Goal: Use online tool/utility: Use online tool/utility

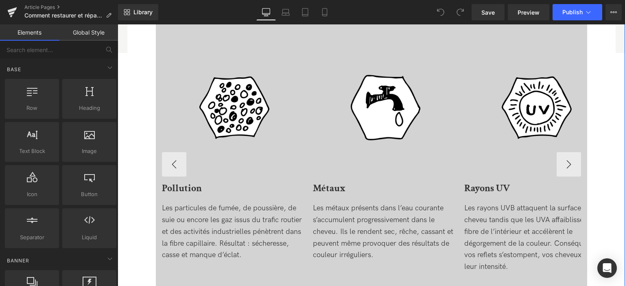
scroll to position [448, 0]
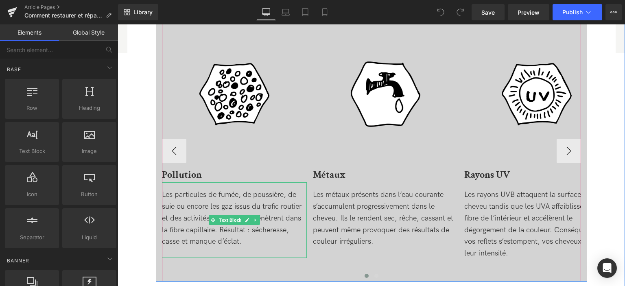
click at [221, 230] on div "Les particules de fumée, de poussière, de suie ou encore les gaz issus du trafi…" at bounding box center [234, 218] width 145 height 59
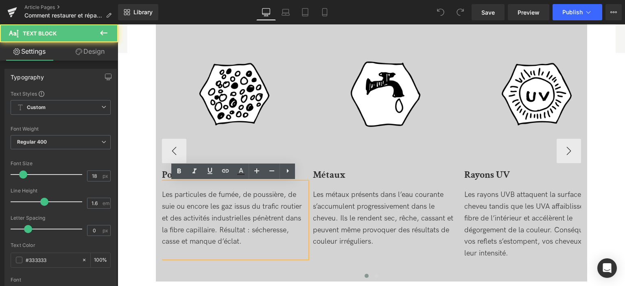
click at [219, 228] on div "Les particules de fumée, de poussière, de suie ou encore les gaz issus du trafi…" at bounding box center [234, 218] width 145 height 59
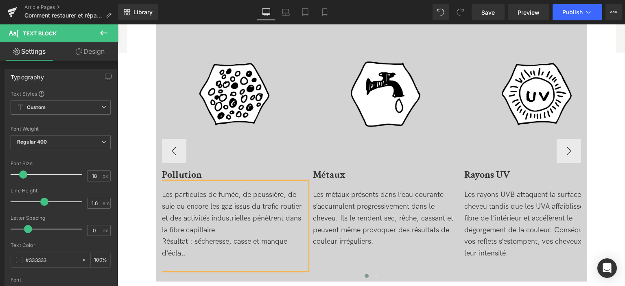
click at [488, 232] on div "Les rayons UVB attaquent la surface du cheveu tandis que les UVA affaiblissent …" at bounding box center [536, 224] width 145 height 70
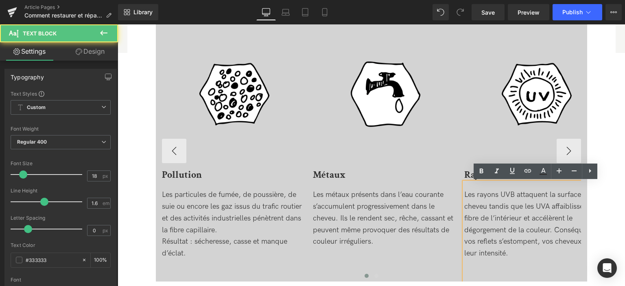
click at [552, 228] on div "Les rayons UVB attaquent la surface du cheveu tandis que les UVA affaiblissent …" at bounding box center [536, 224] width 145 height 70
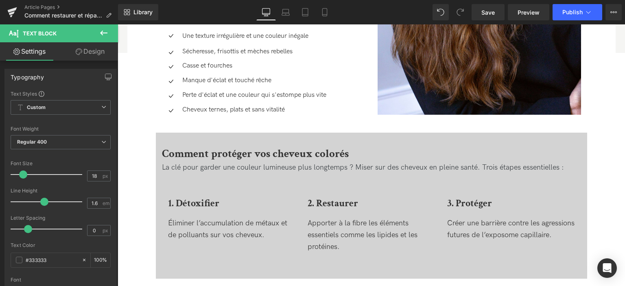
scroll to position [1099, 0]
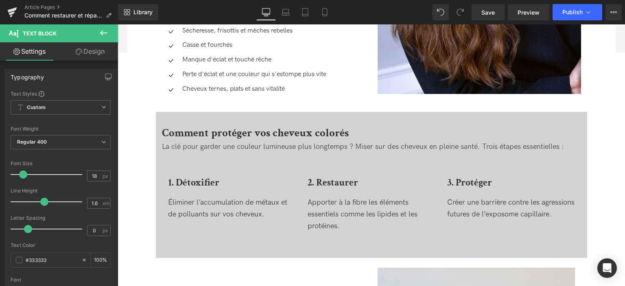
click at [118, 24] on div at bounding box center [118, 24] width 0 height 0
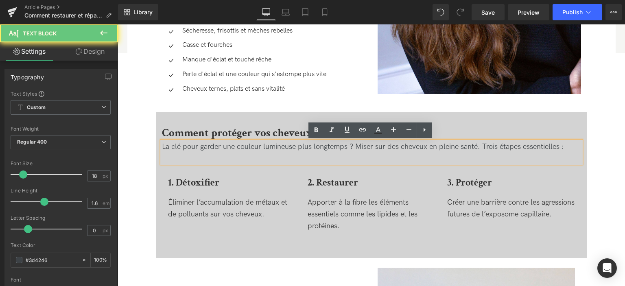
click at [477, 144] on div "La clé pour garder une couleur lumineuse plus longtemps ? Miser sur des cheveux…" at bounding box center [371, 147] width 419 height 12
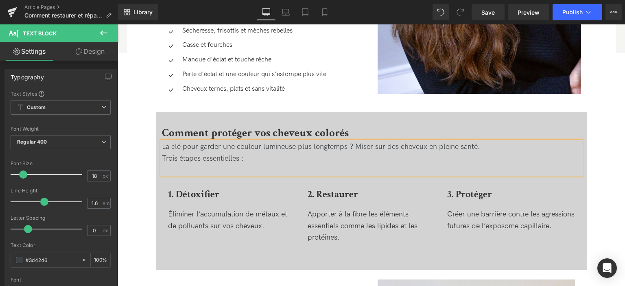
click at [156, 117] on div "Comment protéger vos cheveux colorés Heading La clé pour garder une couleur lum…" at bounding box center [371, 192] width 431 height 156
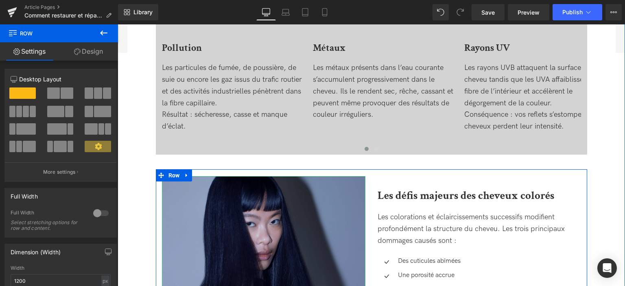
scroll to position [570, 0]
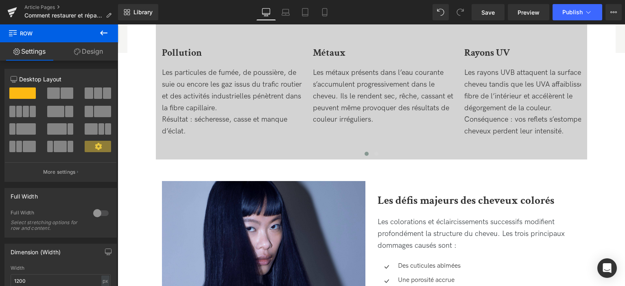
drag, startPoint x: 213, startPoint y: 117, endPoint x: 335, endPoint y: 176, distance: 135.8
click at [96, 93] on span at bounding box center [98, 93] width 8 height 11
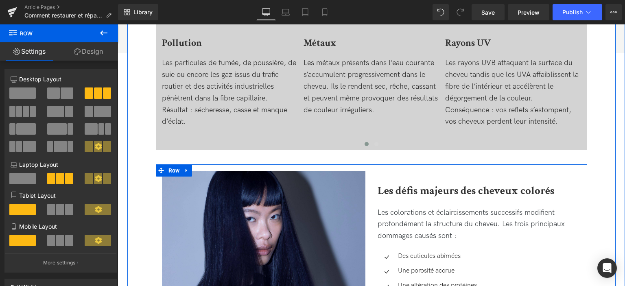
drag, startPoint x: 213, startPoint y: 116, endPoint x: 271, endPoint y: 169, distance: 78.4
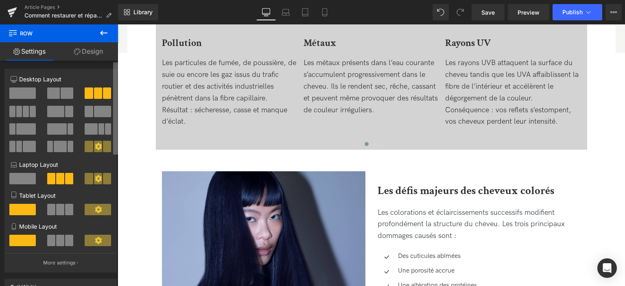
drag, startPoint x: 101, startPoint y: 94, endPoint x: 115, endPoint y: 150, distance: 57.7
click at [115, 150] on div "4+4+4 12+12+12 12+12+12 Column Size Customizer 4+4+4 Desktop Layout Laptop Layo…" at bounding box center [59, 175] width 118 height 229
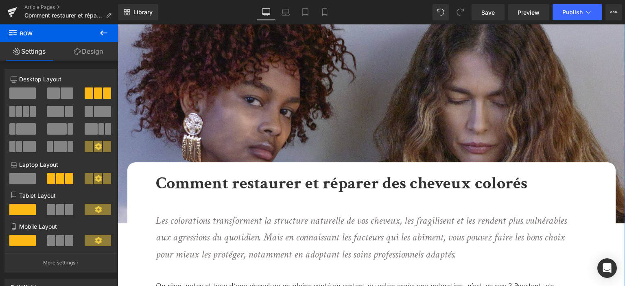
scroll to position [0, 0]
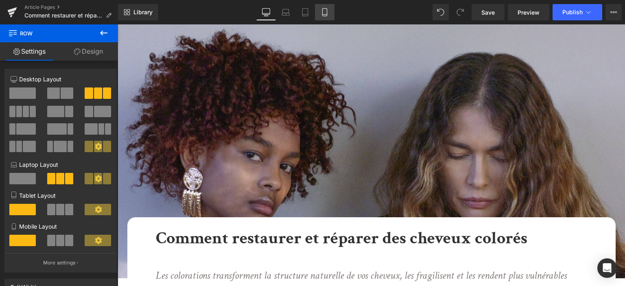
click at [329, 13] on link "Mobile" at bounding box center [325, 12] width 20 height 16
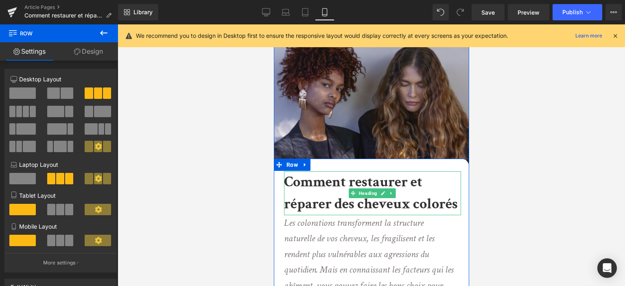
click at [320, 196] on b "Comment restaurer et réparer des cheveux colorés" at bounding box center [371, 193] width 174 height 41
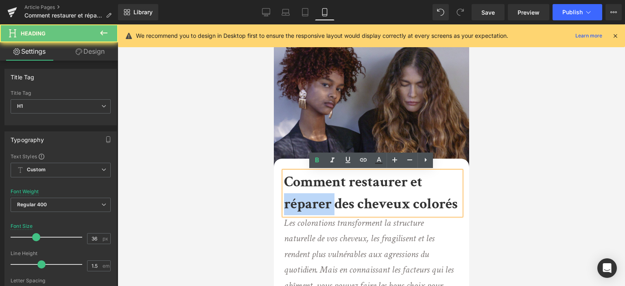
click at [320, 196] on b "Comment restaurer et réparer des cheveux colorés" at bounding box center [371, 193] width 174 height 41
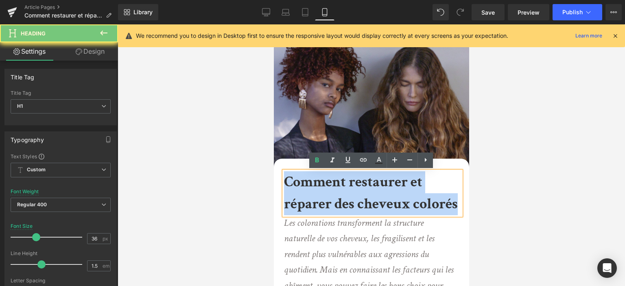
click at [320, 196] on b "Comment restaurer et réparer des cheveux colorés" at bounding box center [371, 193] width 174 height 41
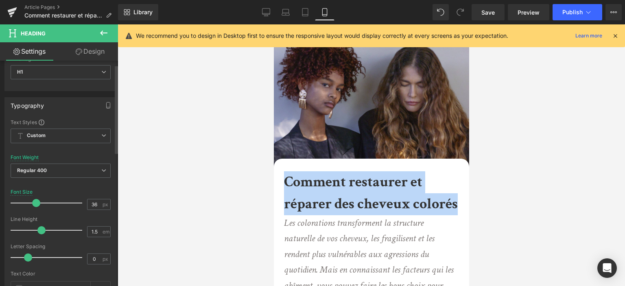
scroll to position [122, 0]
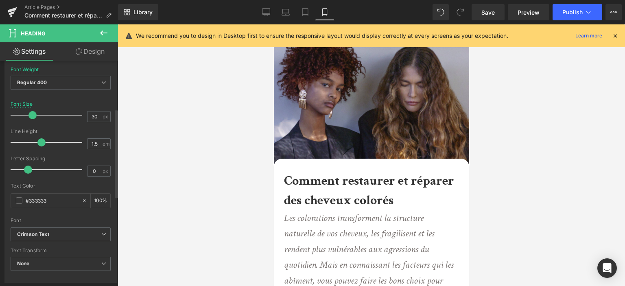
type input "29"
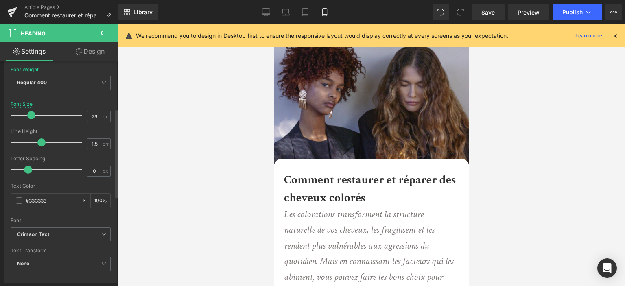
drag, startPoint x: 35, startPoint y: 114, endPoint x: 30, endPoint y: 114, distance: 4.9
click at [30, 114] on span at bounding box center [31, 115] width 8 height 8
click at [94, 144] on input "1.5" at bounding box center [95, 144] width 14 height 10
drag, startPoint x: 92, startPoint y: 142, endPoint x: 98, endPoint y: 142, distance: 5.7
click at [98, 142] on input "1.5" at bounding box center [95, 144] width 14 height 10
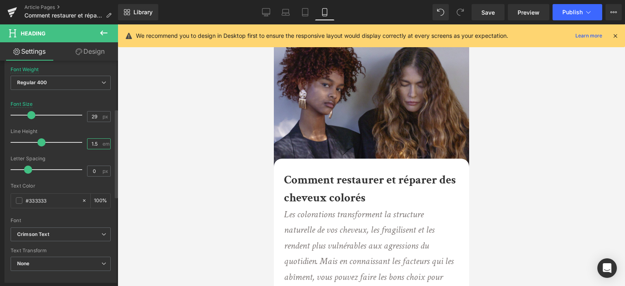
type input "1.1"
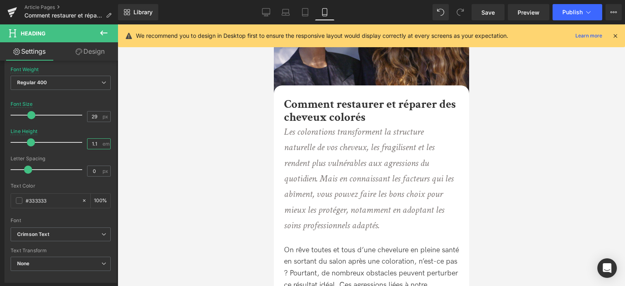
scroll to position [81, 0]
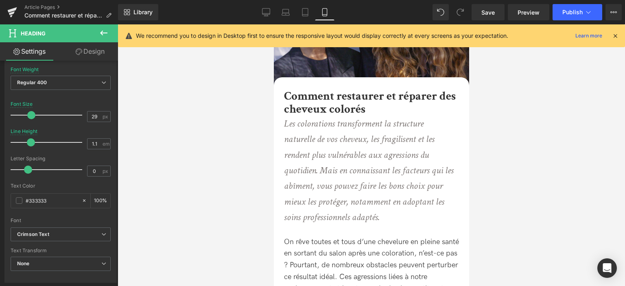
click at [333, 204] on icon "Les colorations transforment la structure naturelle de vos cheveux, les fragili…" at bounding box center [369, 170] width 170 height 106
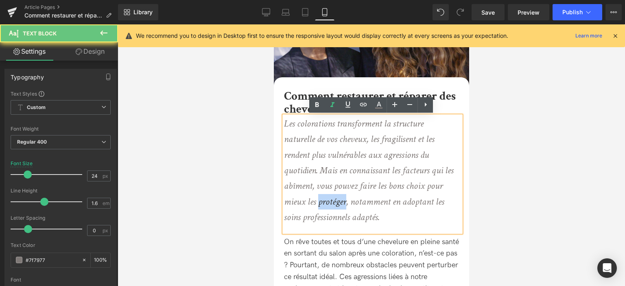
click at [333, 204] on icon "Les colorations transforment la structure naturelle de vos cheveux, les fragili…" at bounding box center [369, 170] width 170 height 106
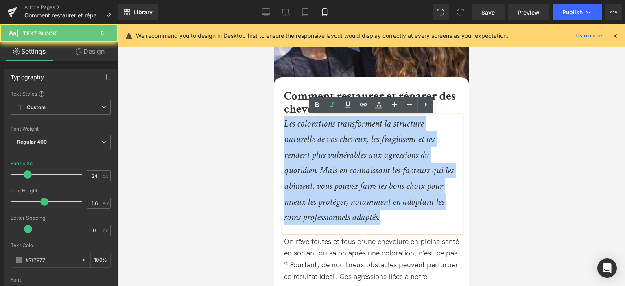
click at [333, 204] on icon "Les colorations transforment la structure naturelle de vos cheveux, les fragili…" at bounding box center [369, 170] width 170 height 106
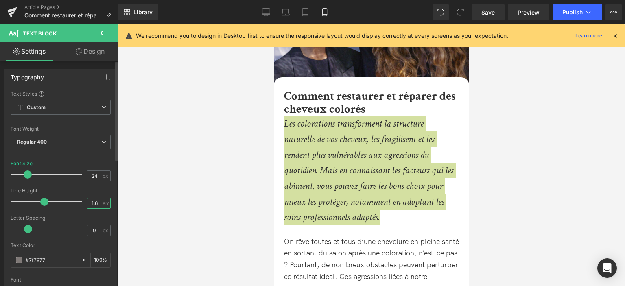
click at [92, 201] on input "1.6" at bounding box center [95, 203] width 14 height 10
click at [94, 201] on input "1.6" at bounding box center [95, 203] width 14 height 10
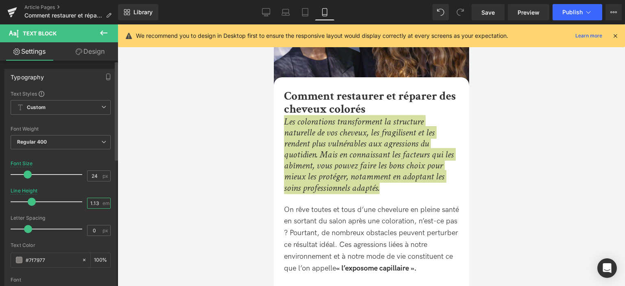
type input "1.3"
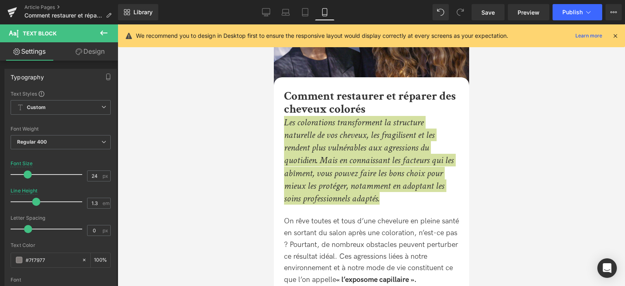
click at [217, 167] on div at bounding box center [372, 155] width 508 height 262
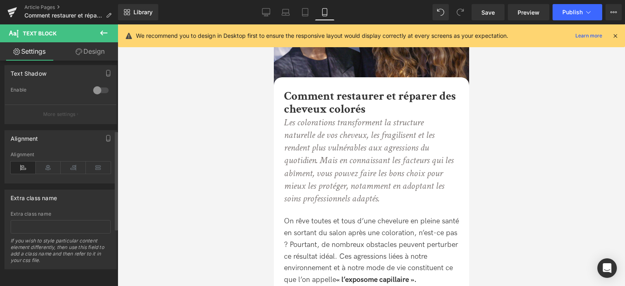
scroll to position [0, 0]
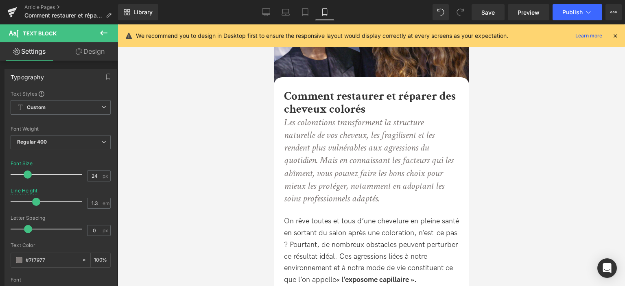
click at [80, 56] on link "Design" at bounding box center [90, 51] width 59 height 18
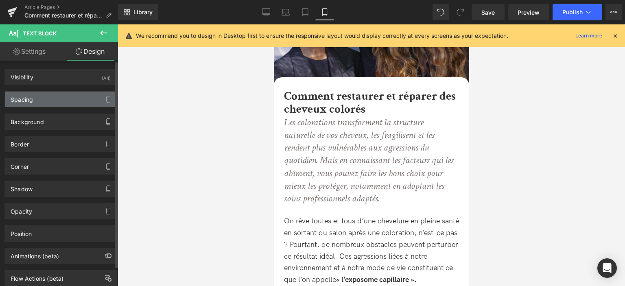
click at [66, 92] on div "Spacing" at bounding box center [61, 99] width 112 height 15
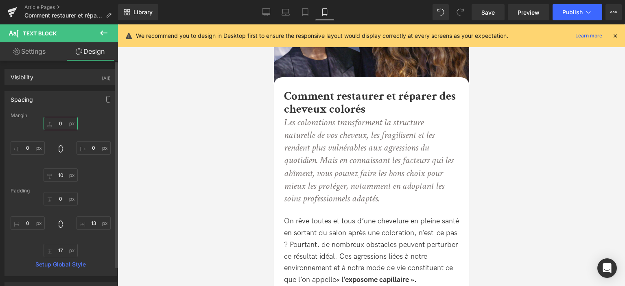
click at [60, 124] on input "0" at bounding box center [61, 123] width 34 height 13
type input "10"
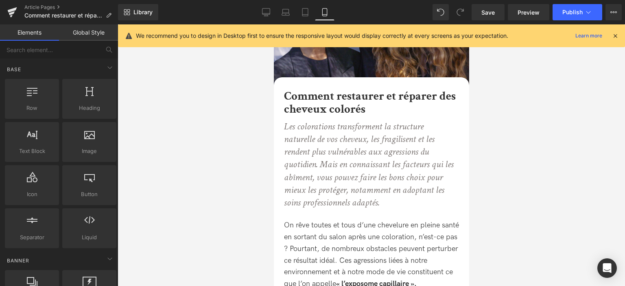
click at [217, 144] on div at bounding box center [372, 155] width 508 height 262
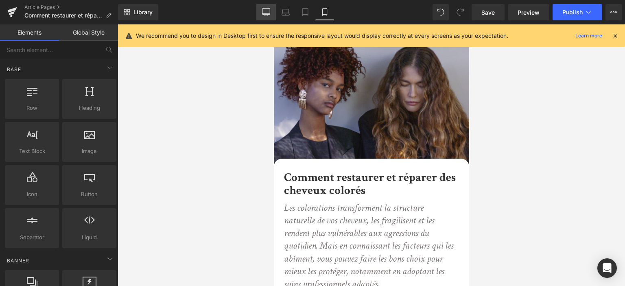
click at [271, 17] on link "Desktop" at bounding box center [266, 12] width 20 height 16
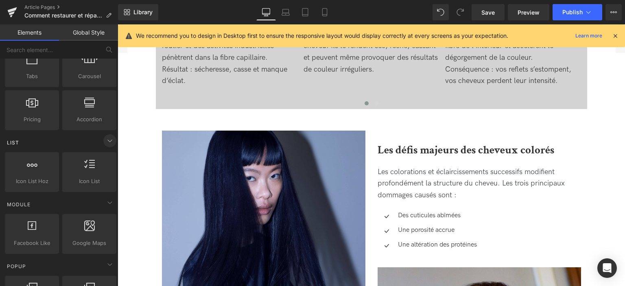
scroll to position [204, 0]
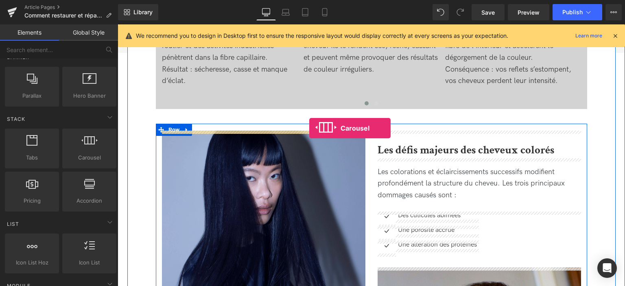
drag, startPoint x: 202, startPoint y: 164, endPoint x: 309, endPoint y: 128, distance: 113.4
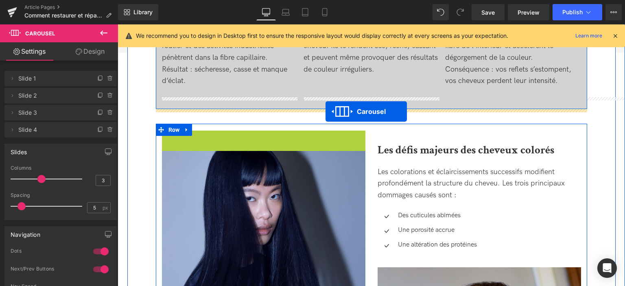
drag, startPoint x: 241, startPoint y: 135, endPoint x: 326, endPoint y: 112, distance: 88.3
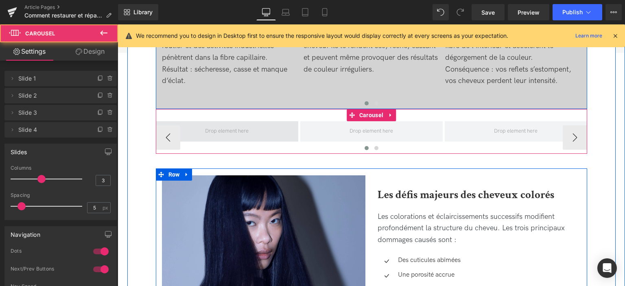
click at [249, 129] on span at bounding box center [226, 131] width 49 height 15
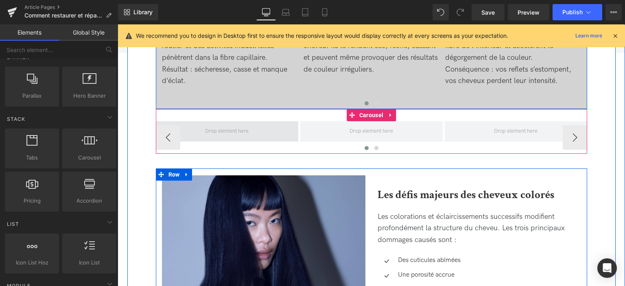
click at [228, 130] on span at bounding box center [226, 131] width 49 height 15
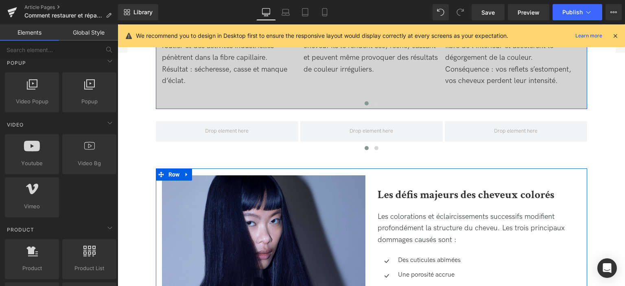
scroll to position [570, 0]
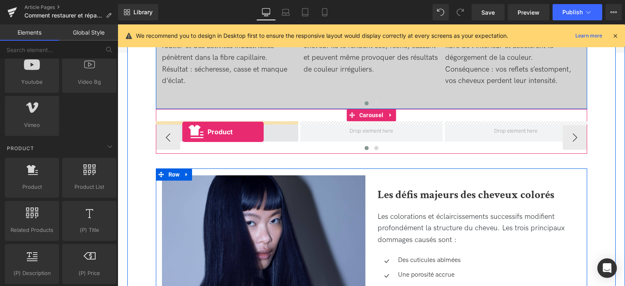
drag, startPoint x: 152, startPoint y: 193, endPoint x: 182, endPoint y: 132, distance: 68.4
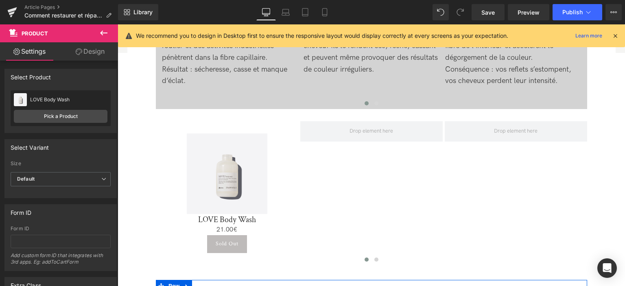
click at [104, 38] on button at bounding box center [104, 33] width 28 height 18
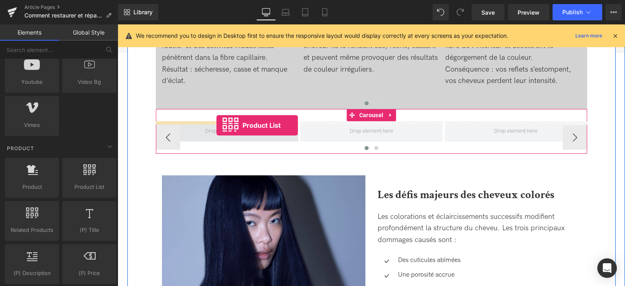
drag, startPoint x: 197, startPoint y: 202, endPoint x: 217, endPoint y: 125, distance: 79.5
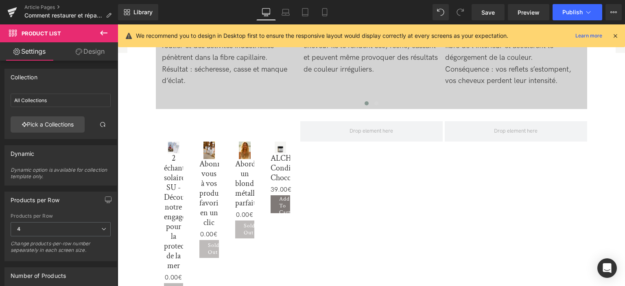
click at [107, 30] on icon at bounding box center [104, 33] width 10 height 10
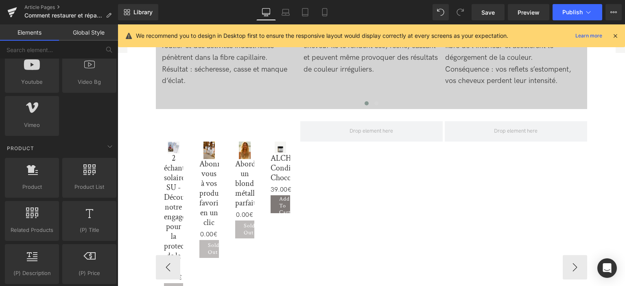
click at [177, 141] on div "Sale Off (P) Image 2 échantillons solaires SU - Découvrez notre engagement pour…" at bounding box center [174, 222] width 36 height 176
drag, startPoint x: 522, startPoint y: 59, endPoint x: 479, endPoint y: 52, distance: 43.6
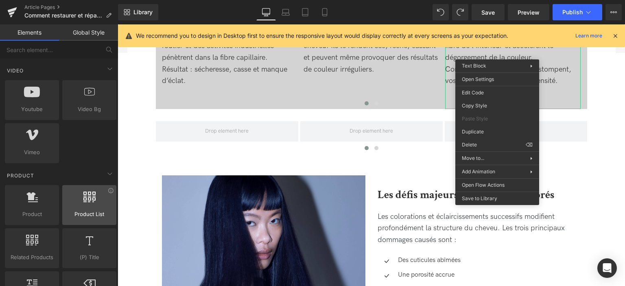
scroll to position [529, 0]
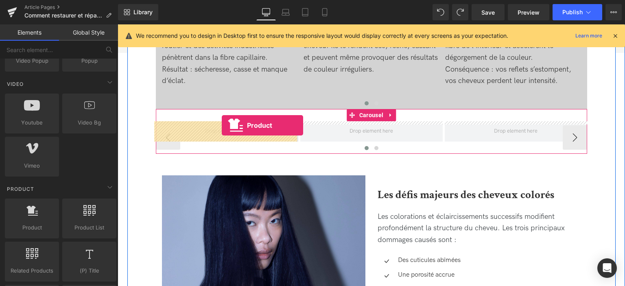
drag, startPoint x: 147, startPoint y: 232, endPoint x: 222, endPoint y: 125, distance: 130.0
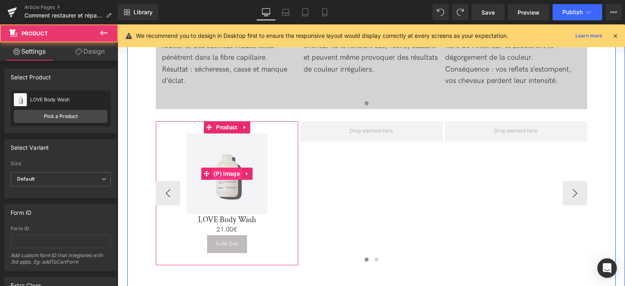
click at [234, 177] on span "(P) Image" at bounding box center [227, 174] width 31 height 12
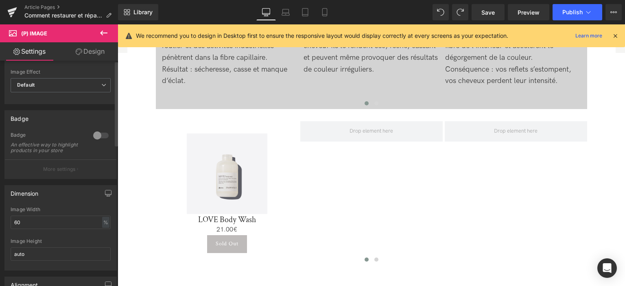
scroll to position [0, 0]
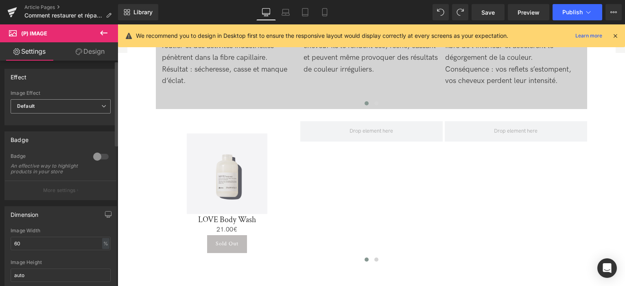
click at [63, 103] on span "Default" at bounding box center [61, 106] width 100 height 14
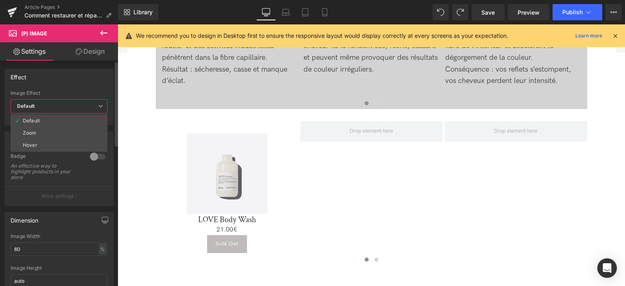
click at [63, 103] on span "Default" at bounding box center [59, 106] width 97 height 14
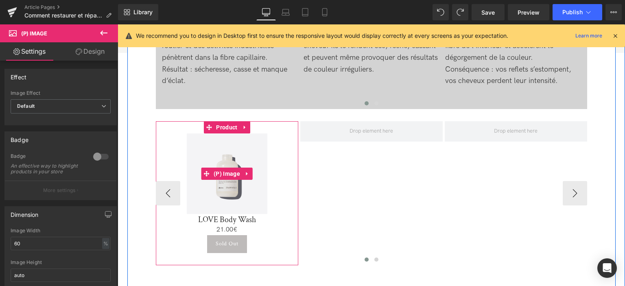
click at [215, 162] on img at bounding box center [227, 174] width 81 height 81
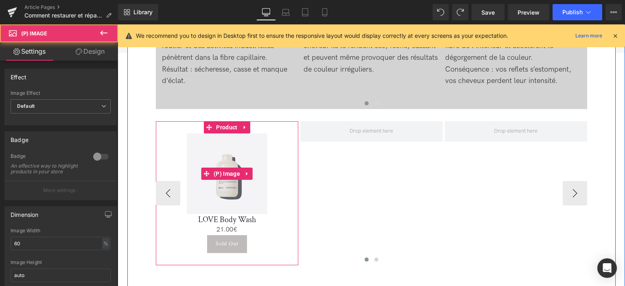
click at [222, 157] on img at bounding box center [227, 174] width 81 height 81
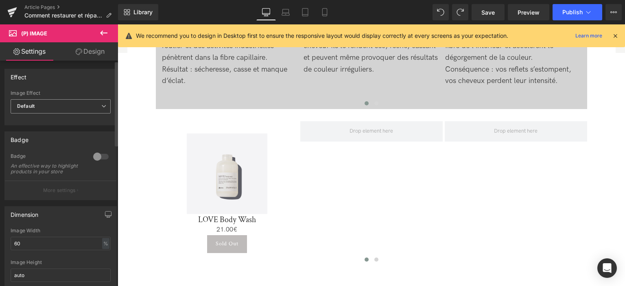
click at [88, 105] on span "Default" at bounding box center [61, 106] width 100 height 14
click at [53, 162] on div "Badge An effective way to highlight products in your store" at bounding box center [61, 167] width 100 height 28
click at [90, 50] on link "Design" at bounding box center [90, 51] width 59 height 18
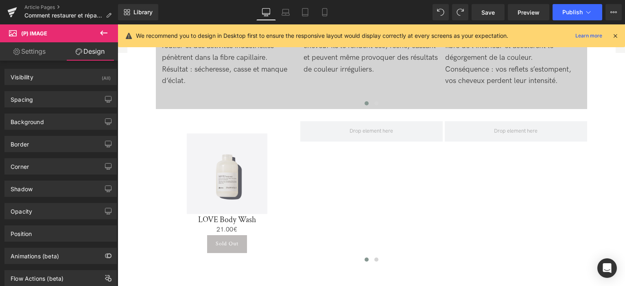
click at [32, 53] on link "Settings" at bounding box center [29, 51] width 59 height 18
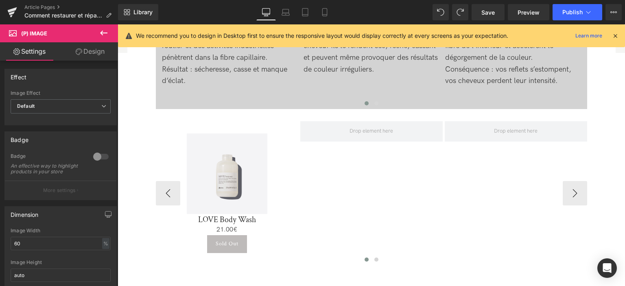
click at [231, 165] on img at bounding box center [227, 174] width 81 height 81
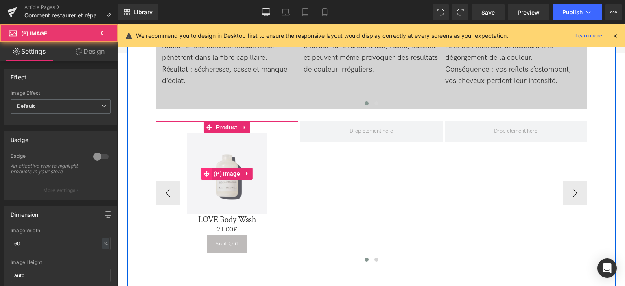
click at [206, 175] on icon at bounding box center [207, 174] width 6 height 6
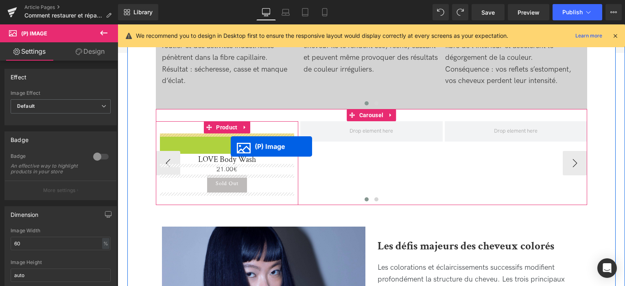
drag, startPoint x: 218, startPoint y: 173, endPoint x: 231, endPoint y: 147, distance: 28.9
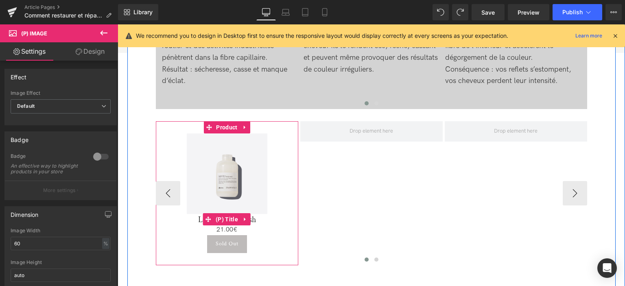
click at [192, 219] on h3 "LOVE Body Wash" at bounding box center [227, 219] width 134 height 11
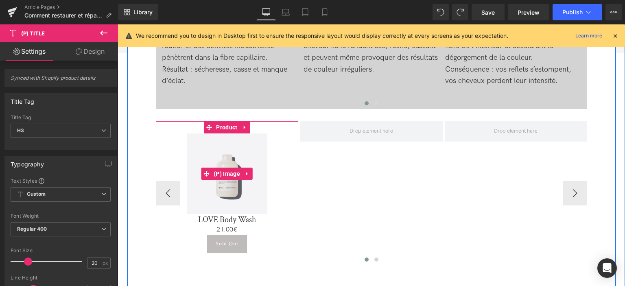
click at [224, 158] on img at bounding box center [227, 174] width 81 height 81
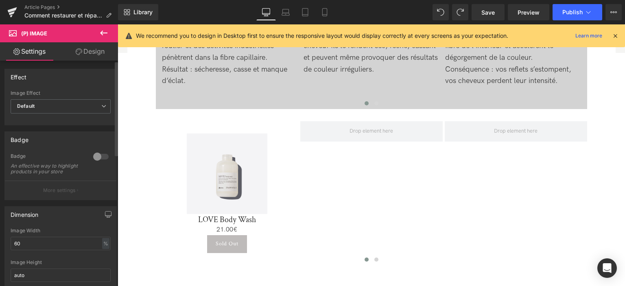
click at [102, 156] on div at bounding box center [101, 156] width 20 height 13
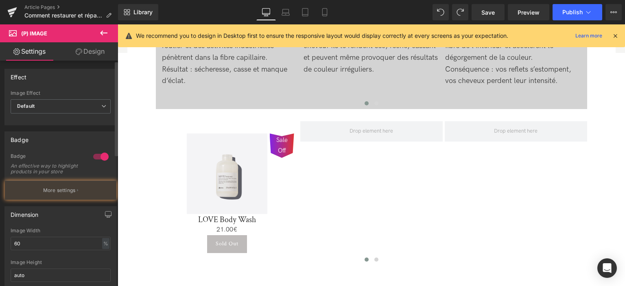
click at [102, 156] on div at bounding box center [101, 156] width 20 height 13
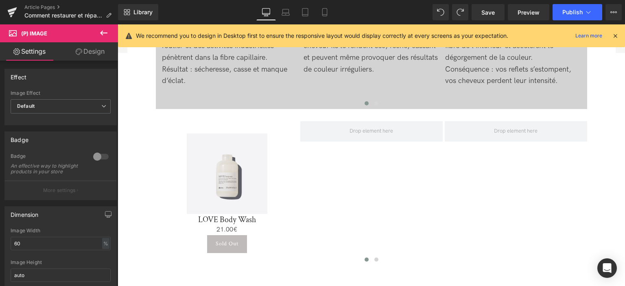
click at [85, 55] on link "Design" at bounding box center [90, 51] width 59 height 18
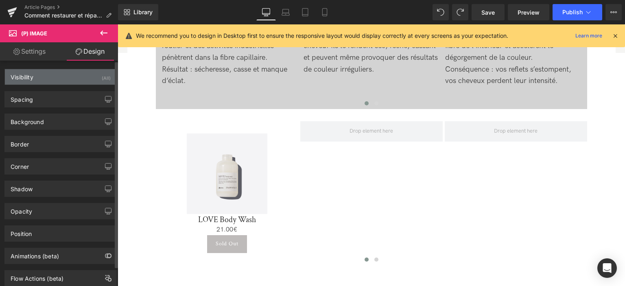
click at [73, 71] on div "Visibility (All)" at bounding box center [61, 76] width 112 height 15
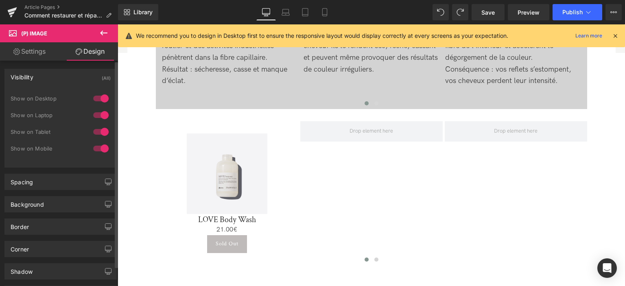
click at [73, 71] on div "Visibility (All)" at bounding box center [61, 76] width 112 height 15
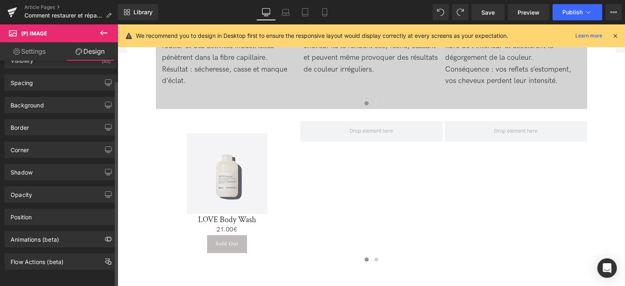
scroll to position [21, 0]
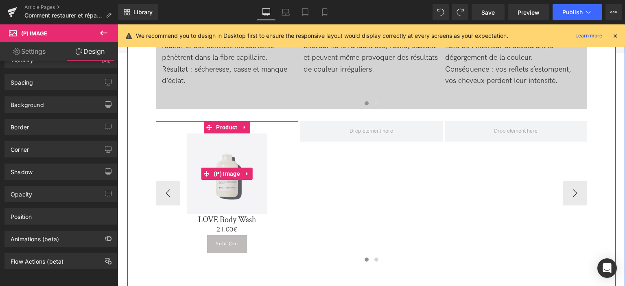
click at [236, 155] on img at bounding box center [227, 174] width 81 height 81
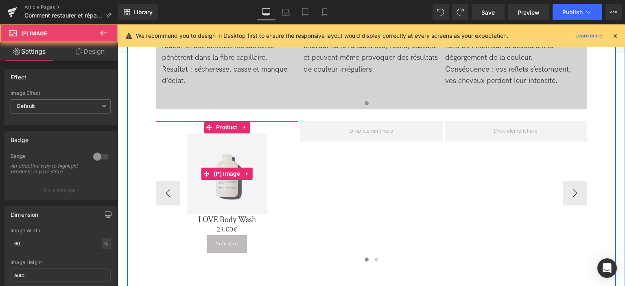
click at [236, 155] on img at bounding box center [227, 174] width 81 height 81
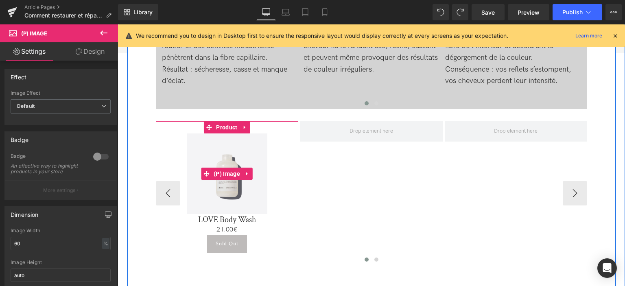
click at [223, 164] on img at bounding box center [227, 174] width 81 height 81
click at [220, 172] on span "(P) Image" at bounding box center [227, 174] width 31 height 12
click at [227, 173] on span "(P) Image" at bounding box center [227, 174] width 31 height 12
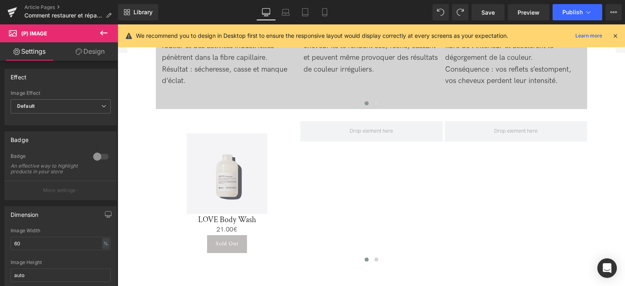
click at [39, 32] on span "(P) Image" at bounding box center [34, 33] width 26 height 7
click at [10, 30] on icon at bounding box center [13, 32] width 8 height 8
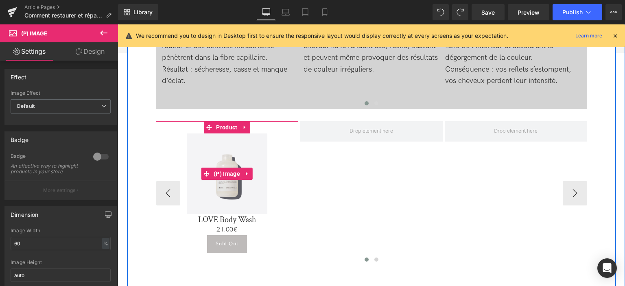
click at [241, 183] on img at bounding box center [227, 174] width 81 height 81
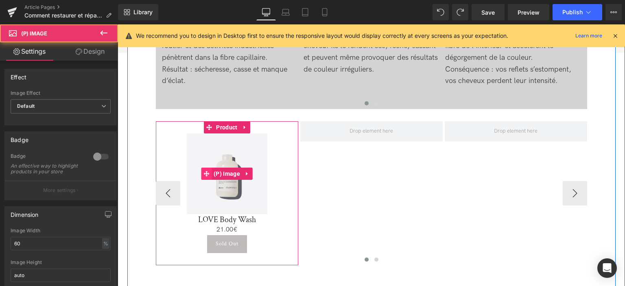
click at [207, 174] on icon at bounding box center [207, 174] width 6 height 6
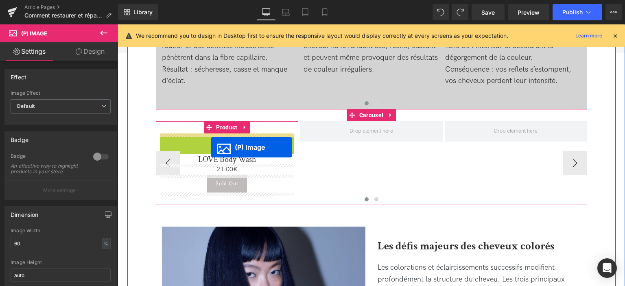
drag, startPoint x: 205, startPoint y: 174, endPoint x: 211, endPoint y: 147, distance: 27.2
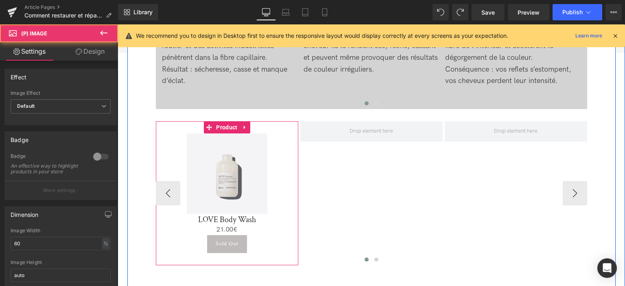
click at [221, 218] on span "(P) Title" at bounding box center [227, 220] width 21 height 10
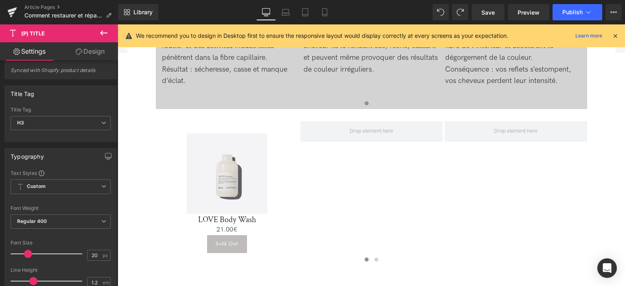
scroll to position [0, 0]
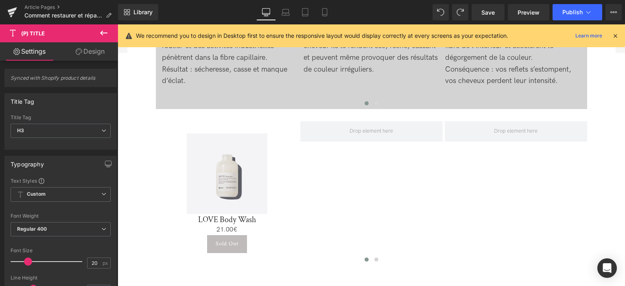
click at [93, 53] on link "Design" at bounding box center [90, 51] width 59 height 18
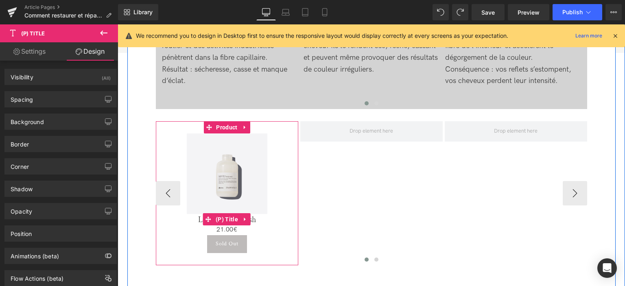
click at [247, 219] on link at bounding box center [245, 219] width 11 height 12
click at [275, 214] on div "Sale Off" at bounding box center [227, 174] width 134 height 81
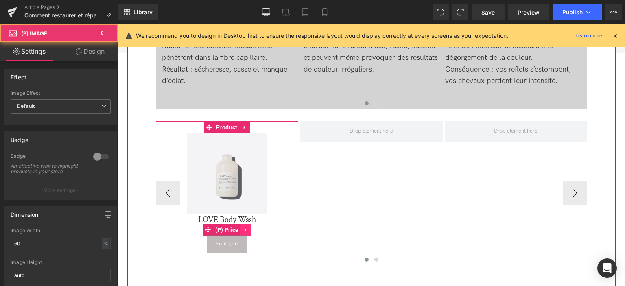
click at [241, 231] on link at bounding box center [246, 230] width 11 height 12
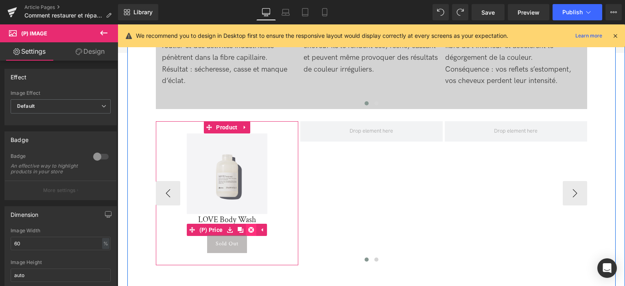
click at [248, 230] on icon at bounding box center [251, 230] width 6 height 6
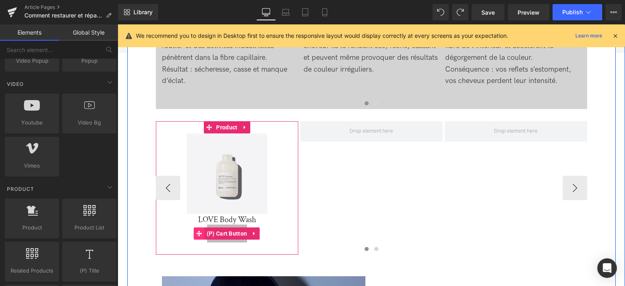
click at [203, 231] on span at bounding box center [199, 234] width 11 height 12
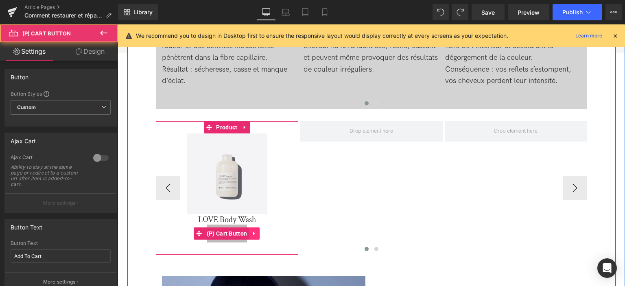
click at [249, 231] on link at bounding box center [254, 234] width 11 height 12
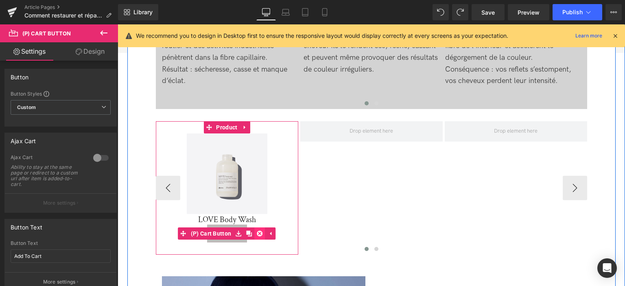
click at [257, 231] on icon at bounding box center [260, 234] width 6 height 6
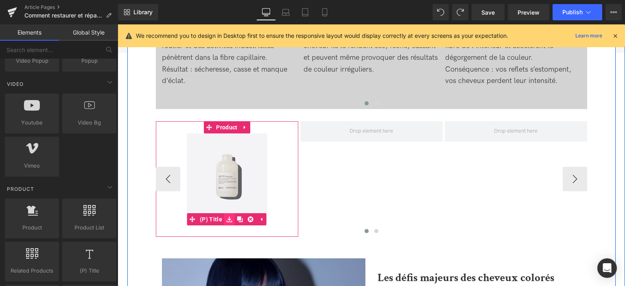
click at [232, 216] on link at bounding box center [229, 219] width 11 height 12
click at [211, 221] on link "(P) Title" at bounding box center [205, 219] width 37 height 12
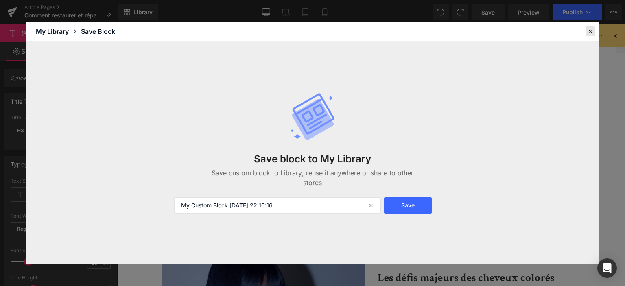
click at [593, 30] on icon at bounding box center [590, 31] width 7 height 7
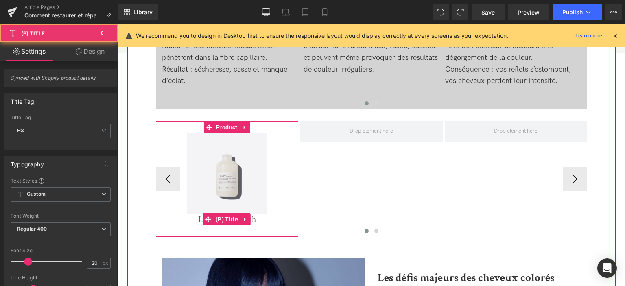
click at [198, 218] on link "LOVE Body Wash" at bounding box center [227, 220] width 58 height 10
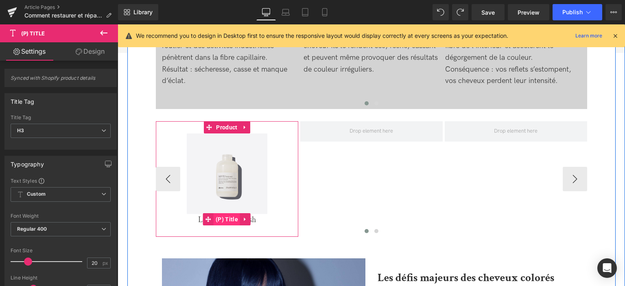
click at [229, 220] on span "(P) Title" at bounding box center [227, 219] width 26 height 12
click at [245, 217] on icon at bounding box center [246, 220] width 6 height 6
click at [287, 217] on h3 "LOVE Body Wash" at bounding box center [227, 219] width 134 height 11
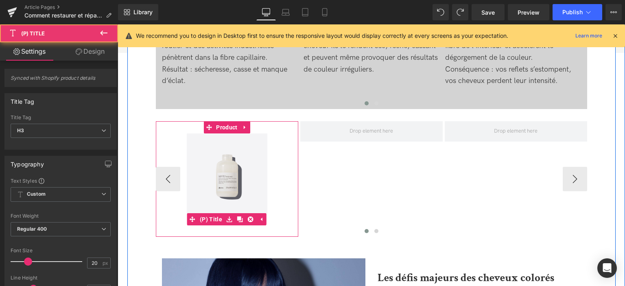
click at [271, 219] on h3 "LOVE Body Wash" at bounding box center [227, 219] width 134 height 11
click at [246, 149] on img at bounding box center [227, 174] width 81 height 81
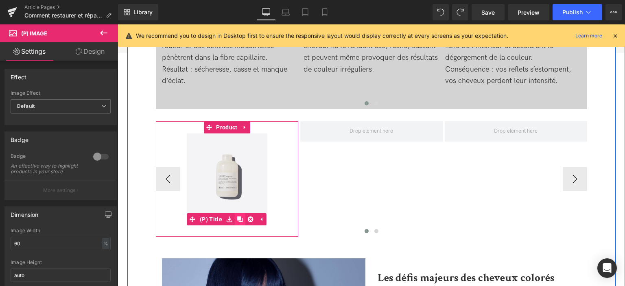
click at [243, 219] on link at bounding box center [240, 219] width 11 height 12
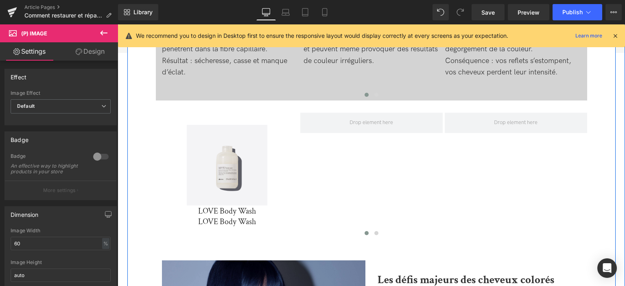
scroll to position [615, 0]
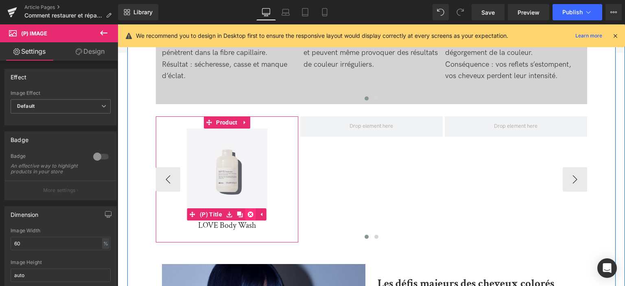
click at [248, 212] on icon at bounding box center [251, 215] width 6 height 6
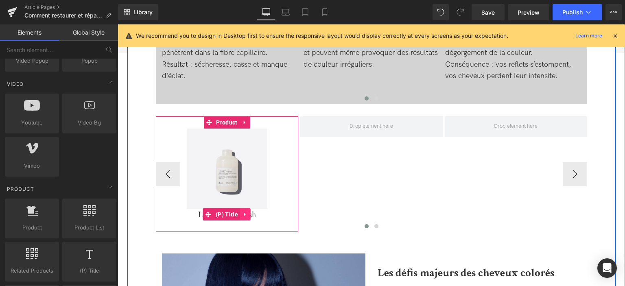
click at [246, 215] on icon at bounding box center [246, 215] width 6 height 6
click at [208, 213] on link "(P) Title" at bounding box center [205, 214] width 37 height 12
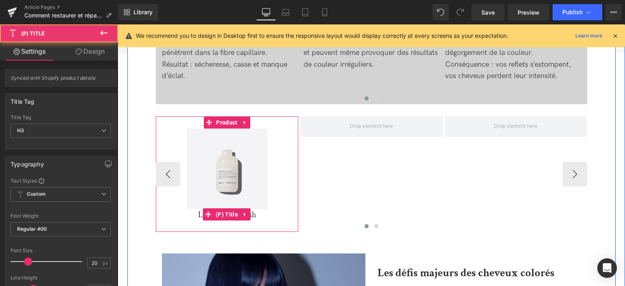
click at [195, 213] on h3 "LOVE Body Wash" at bounding box center [227, 214] width 134 height 11
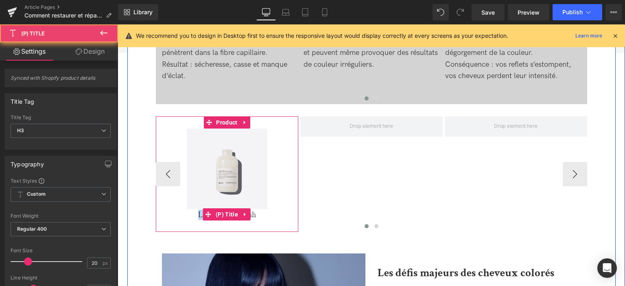
click at [198, 213] on link "LOVE Body Wash" at bounding box center [227, 215] width 58 height 10
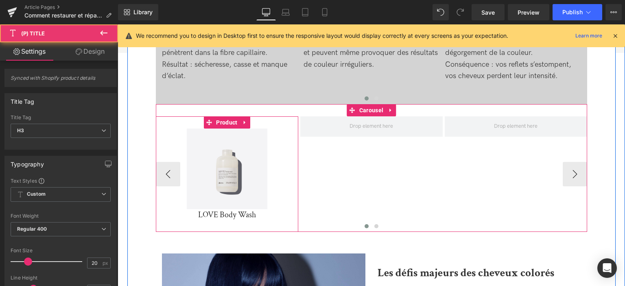
click at [267, 217] on h3 "LOVE Body Wash" at bounding box center [227, 214] width 134 height 11
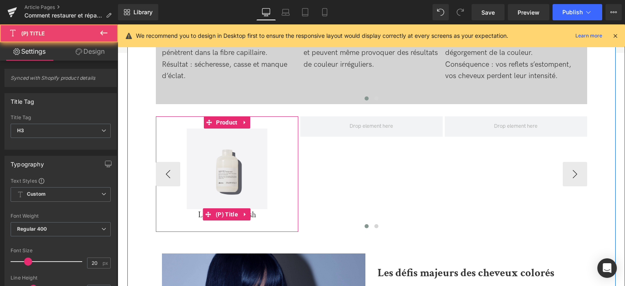
click at [264, 216] on h3 "LOVE Body Wash" at bounding box center [227, 214] width 134 height 11
click at [260, 217] on h3 "LOVE Body Wash" at bounding box center [227, 214] width 134 height 11
click at [254, 212] on link "LOVE Body Wash" at bounding box center [227, 215] width 58 height 10
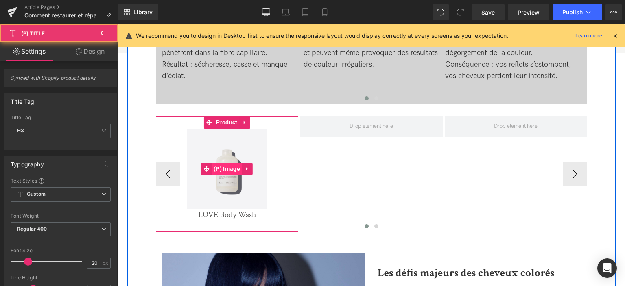
click at [236, 165] on span "(P) Image" at bounding box center [227, 169] width 31 height 12
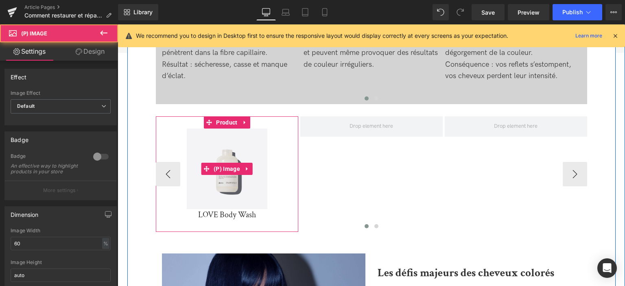
click at [237, 145] on img at bounding box center [227, 169] width 81 height 81
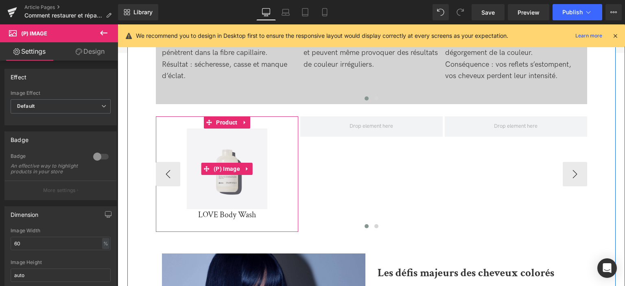
click at [283, 159] on div "Sale Off" at bounding box center [227, 169] width 134 height 81
click at [252, 151] on img at bounding box center [227, 169] width 81 height 81
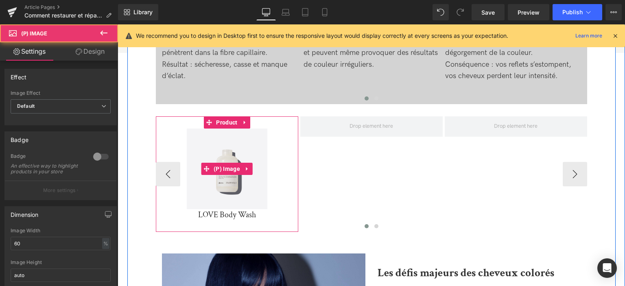
click at [263, 138] on img at bounding box center [227, 169] width 81 height 81
click at [291, 133] on div "Sale Off" at bounding box center [227, 169] width 134 height 81
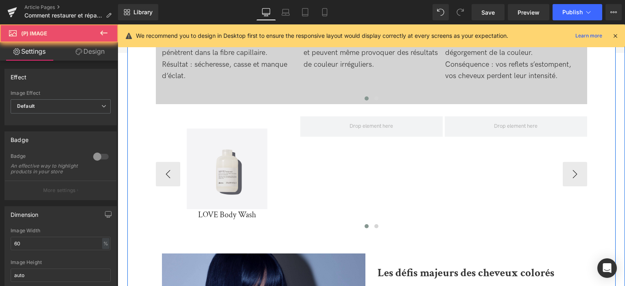
click at [378, 182] on div "Sale Off (P) Image LOVE Body Wash (P) Title Product" at bounding box center [445, 174] width 578 height 116
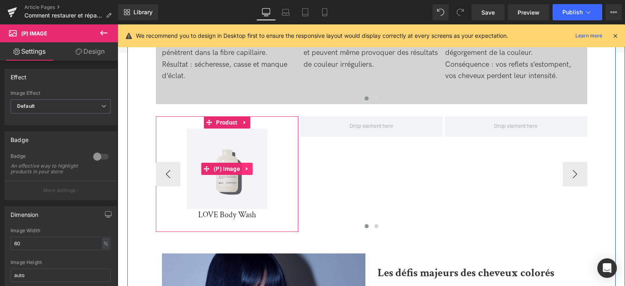
click at [247, 171] on icon at bounding box center [248, 169] width 6 height 6
click at [262, 168] on icon at bounding box center [263, 169] width 6 height 6
click at [230, 168] on span "(P) Image" at bounding box center [227, 169] width 31 height 12
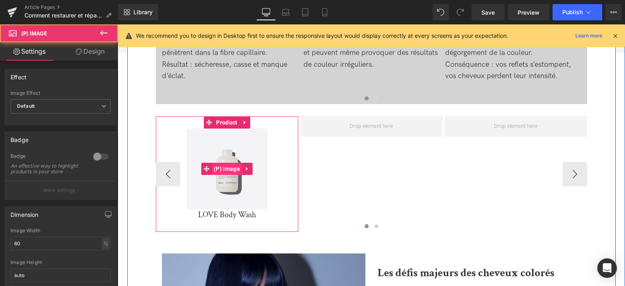
click at [221, 167] on span "(P) Image" at bounding box center [227, 169] width 31 height 12
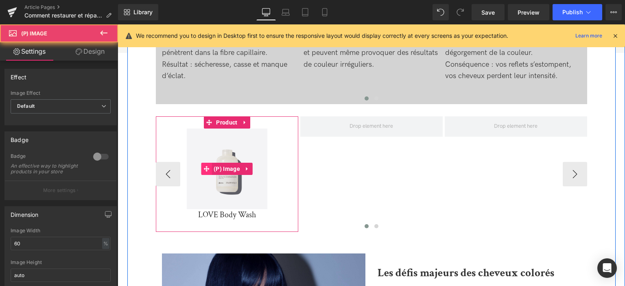
click at [206, 169] on icon at bounding box center [207, 169] width 6 height 6
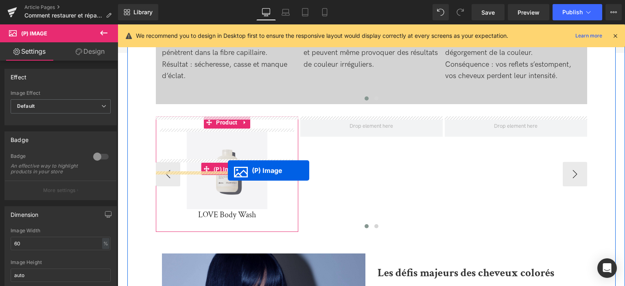
drag, startPoint x: 219, startPoint y: 166, endPoint x: 228, endPoint y: 171, distance: 9.5
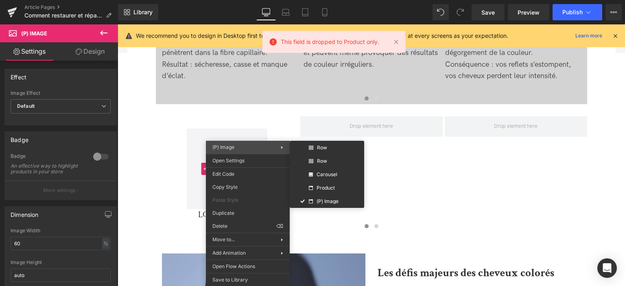
click at [273, 146] on span "(P) Image" at bounding box center [246, 147] width 68 height 7
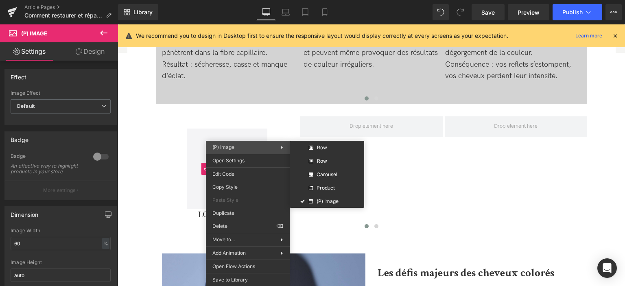
click at [273, 146] on span "(P) Image" at bounding box center [246, 147] width 68 height 7
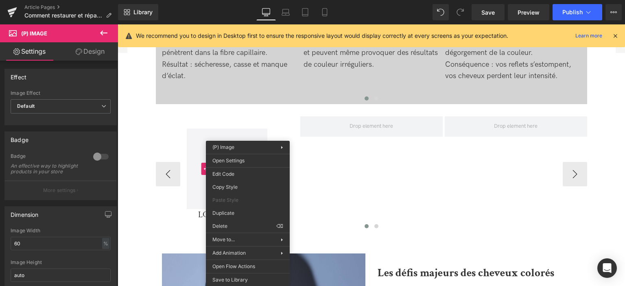
click at [160, 197] on div "Sale Off" at bounding box center [227, 169] width 134 height 81
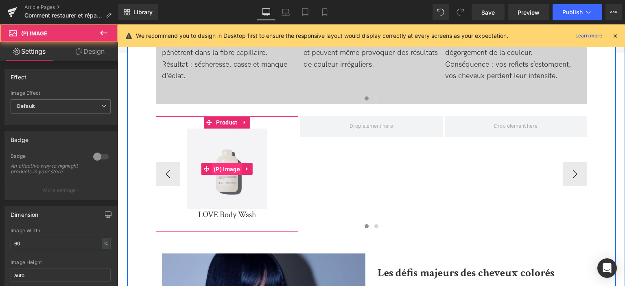
click at [234, 167] on span "(P) Image" at bounding box center [227, 169] width 31 height 12
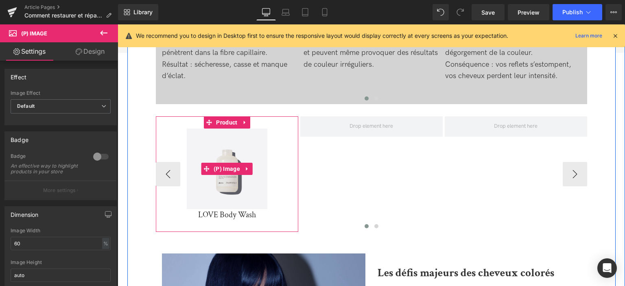
click at [257, 149] on img at bounding box center [227, 169] width 81 height 81
click at [244, 140] on img at bounding box center [227, 169] width 81 height 81
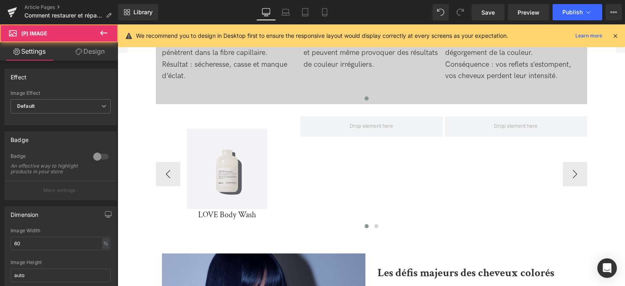
click at [221, 151] on img at bounding box center [227, 169] width 81 height 81
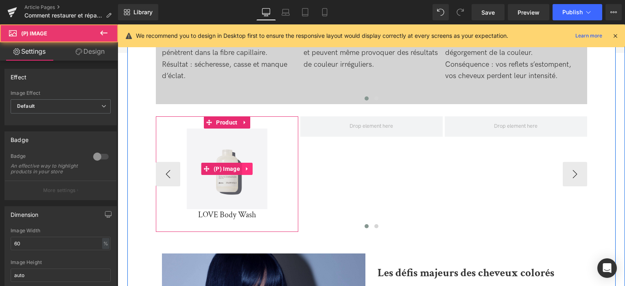
click at [246, 169] on icon at bounding box center [247, 169] width 2 height 4
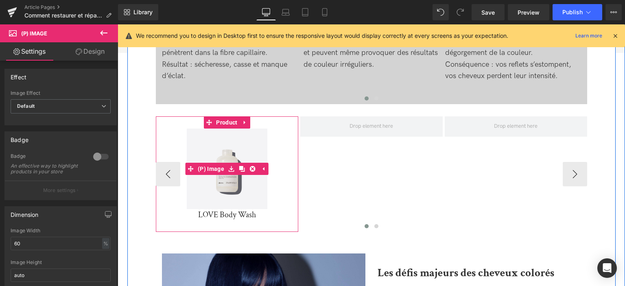
click at [230, 149] on img at bounding box center [227, 169] width 81 height 81
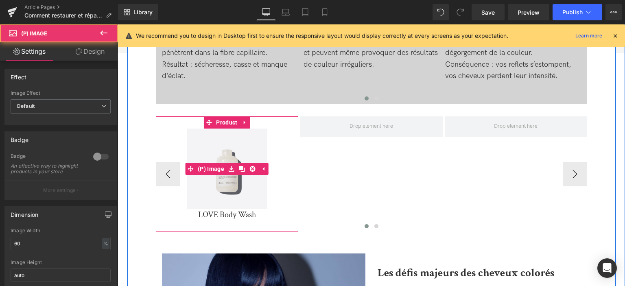
click at [230, 149] on img at bounding box center [227, 169] width 81 height 81
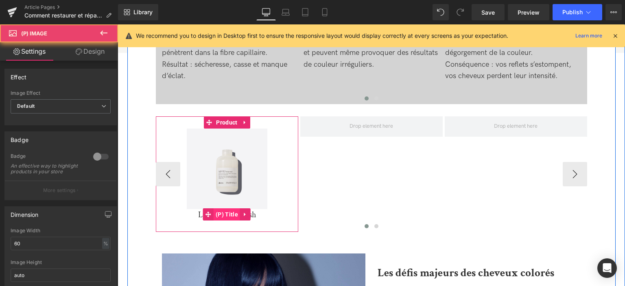
click at [224, 215] on span "(P) Title" at bounding box center [227, 214] width 26 height 12
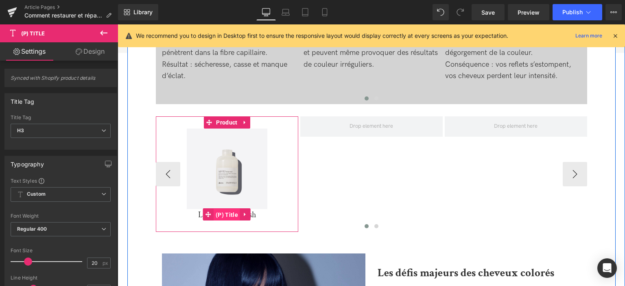
click at [225, 215] on span "(P) Title" at bounding box center [227, 215] width 26 height 12
click at [206, 213] on icon at bounding box center [209, 215] width 6 height 6
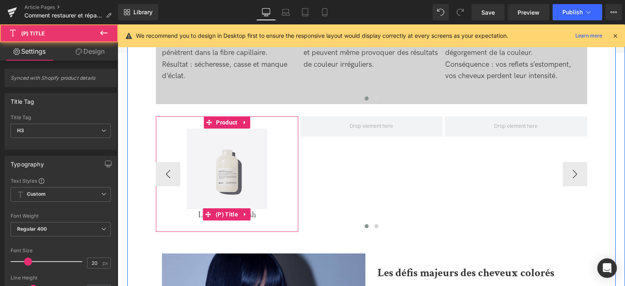
click at [198, 213] on link "LOVE Body Wash" at bounding box center [227, 215] width 58 height 10
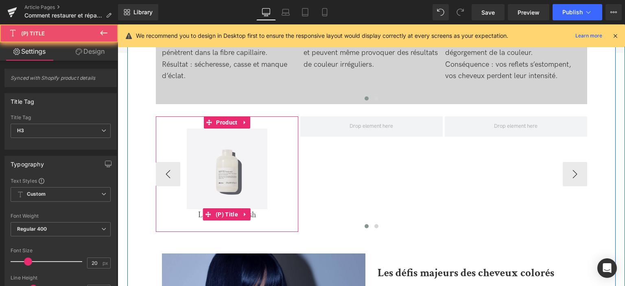
click at [198, 212] on link "LOVE Body Wash" at bounding box center [227, 215] width 58 height 10
click at [230, 213] on span "(P) Title" at bounding box center [227, 215] width 26 height 12
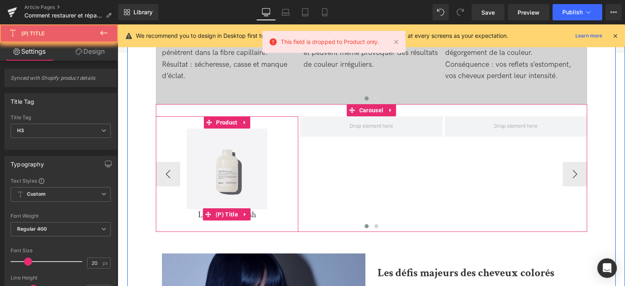
click at [241, 213] on link at bounding box center [245, 214] width 11 height 12
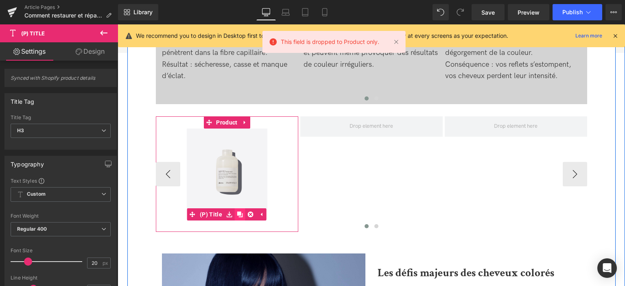
click at [242, 213] on link at bounding box center [240, 214] width 11 height 12
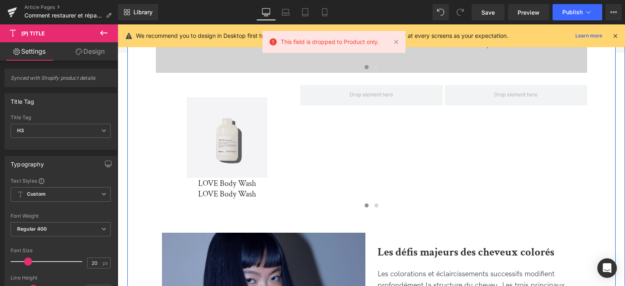
scroll to position [656, 0]
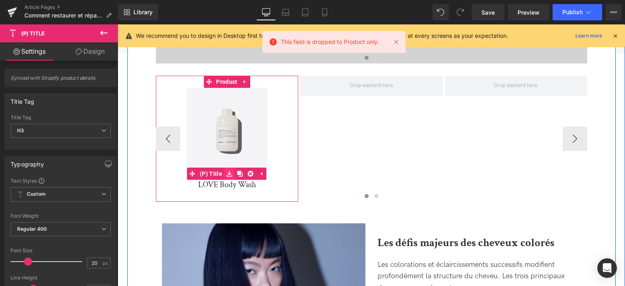
click at [230, 173] on icon at bounding box center [230, 174] width 6 height 6
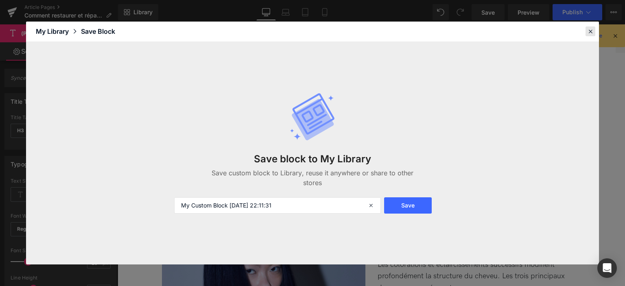
click at [588, 33] on icon at bounding box center [590, 31] width 7 height 7
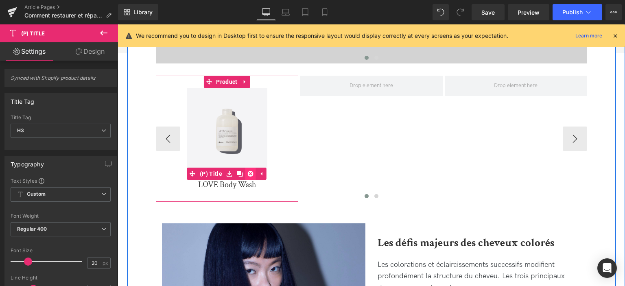
click at [247, 170] on link at bounding box center [250, 174] width 11 height 12
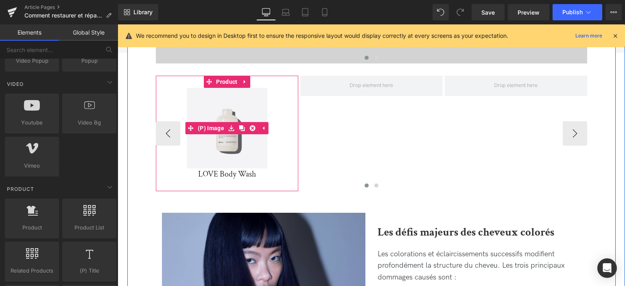
click at [216, 105] on img at bounding box center [227, 128] width 81 height 81
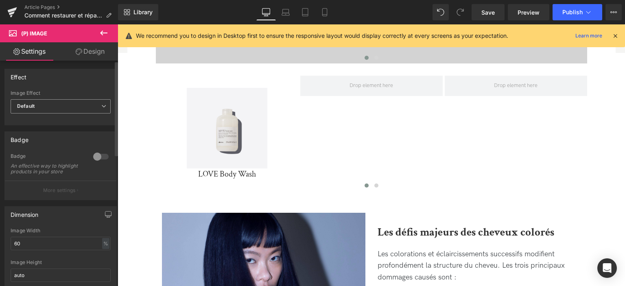
click at [75, 102] on span "Default" at bounding box center [61, 106] width 100 height 14
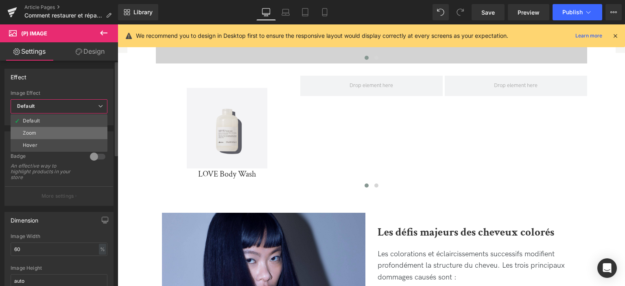
click at [71, 128] on li "Zoom" at bounding box center [59, 133] width 97 height 12
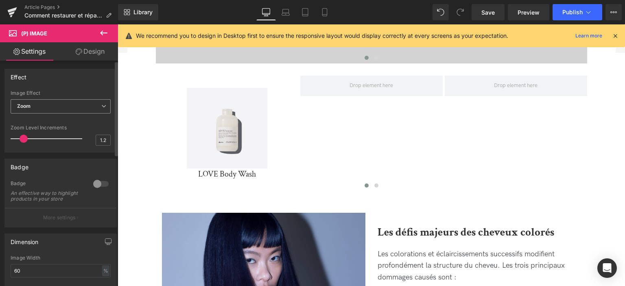
click at [73, 105] on span "Zoom" at bounding box center [61, 106] width 100 height 14
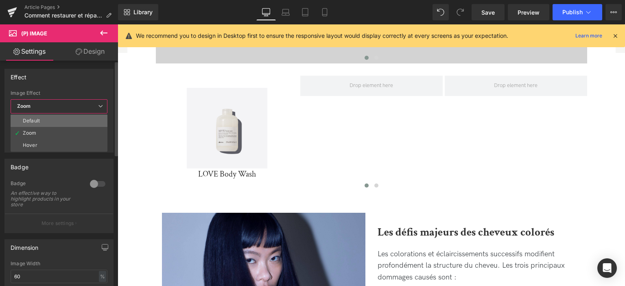
click at [63, 120] on li "Default" at bounding box center [59, 121] width 97 height 12
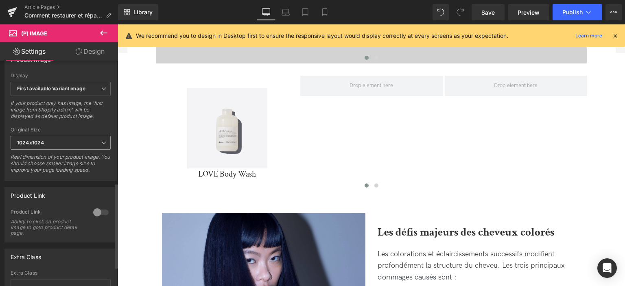
scroll to position [326, 0]
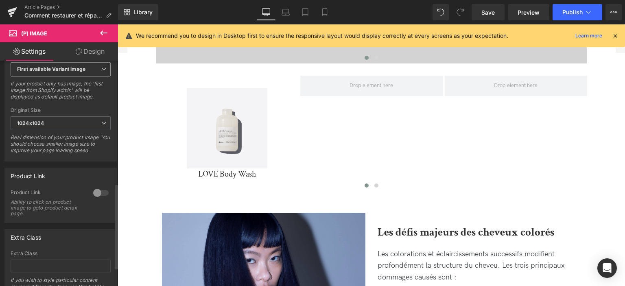
click at [90, 75] on span "First available Variant image" at bounding box center [61, 69] width 100 height 14
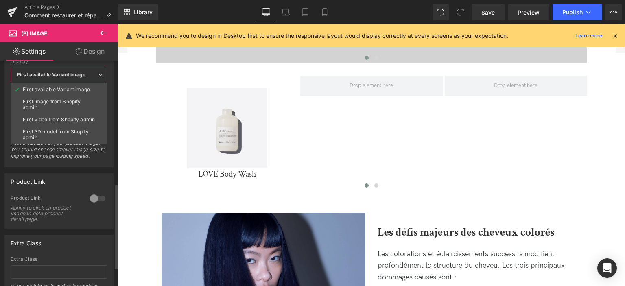
click at [98, 157] on div "Real dimension of your product image. You should choose smaller image size to i…" at bounding box center [59, 152] width 97 height 25
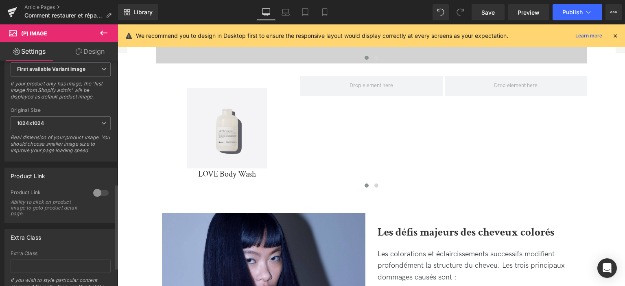
scroll to position [366, 0]
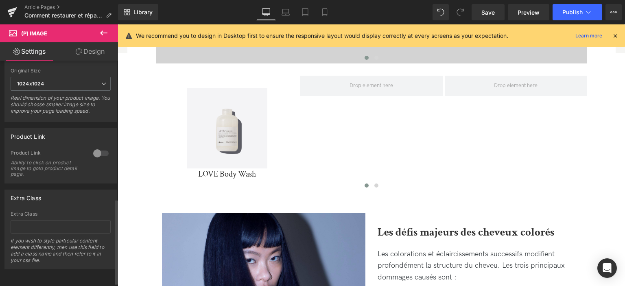
click at [98, 156] on div at bounding box center [101, 153] width 20 height 13
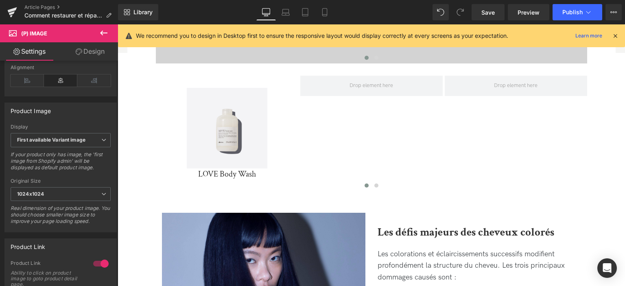
scroll to position [253, 0]
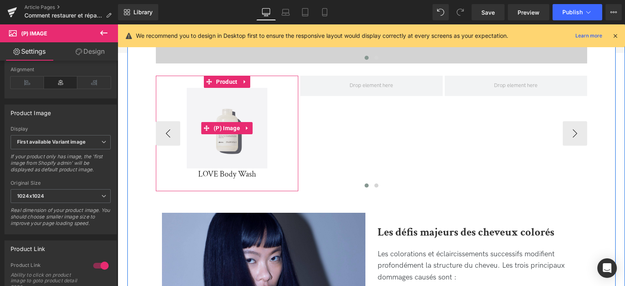
click at [221, 101] on img at bounding box center [227, 128] width 81 height 81
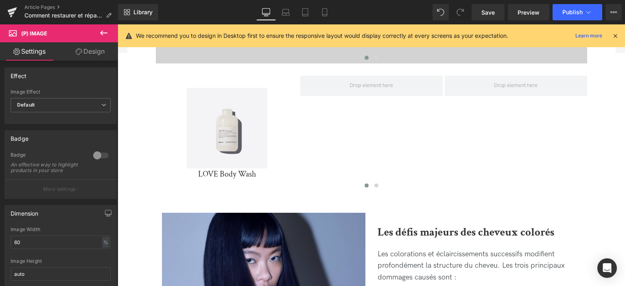
scroll to position [0, 0]
click at [88, 53] on link "Design" at bounding box center [90, 51] width 59 height 18
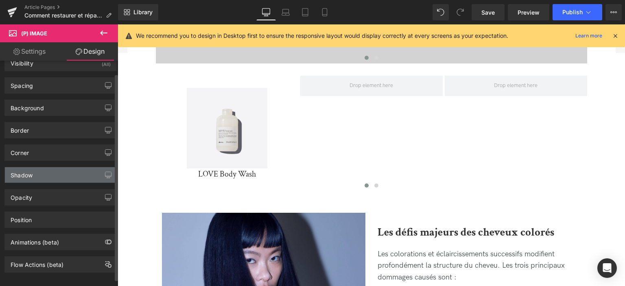
scroll to position [21, 0]
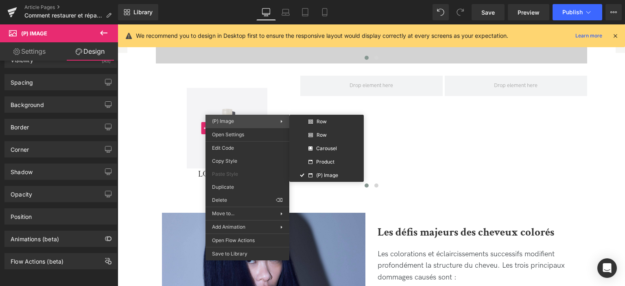
click at [247, 117] on div "(P) Image Row Row Carousel Product (P) Image" at bounding box center [248, 121] width 84 height 13
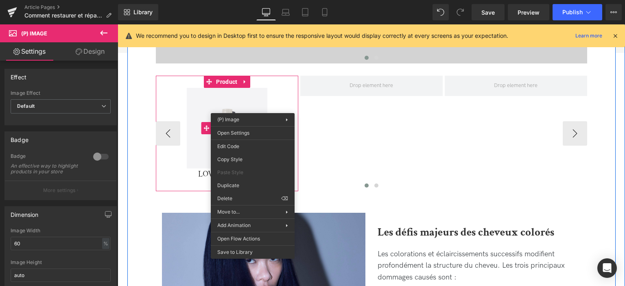
click at [187, 127] on img at bounding box center [227, 128] width 81 height 81
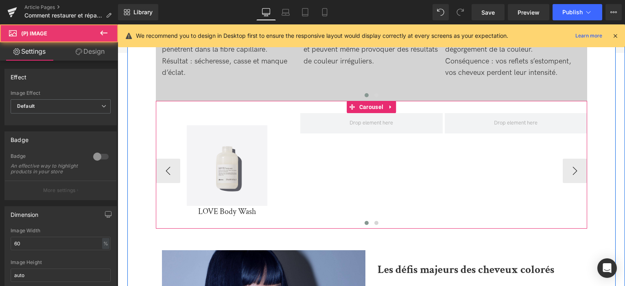
scroll to position [575, 0]
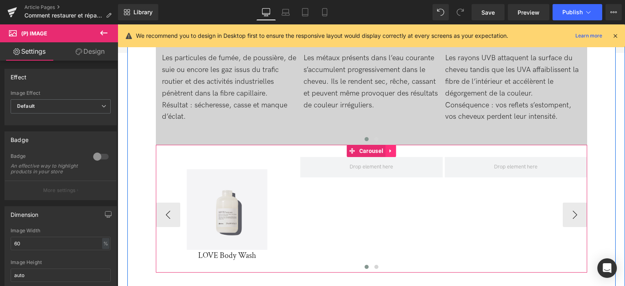
click at [390, 150] on icon at bounding box center [391, 151] width 2 height 4
click at [404, 150] on icon at bounding box center [407, 151] width 6 height 6
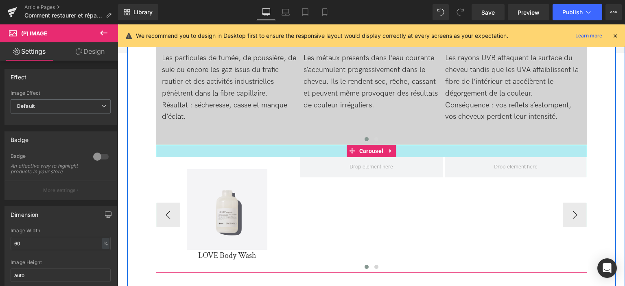
click at [341, 207] on div "Sale Off (P) Image LOVE Body Wash (P) Title Product" at bounding box center [445, 215] width 578 height 116
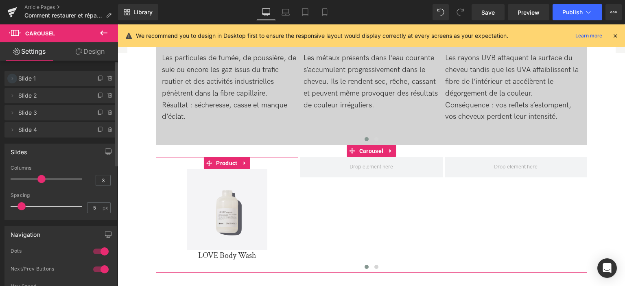
click at [11, 79] on icon at bounding box center [12, 78] width 7 height 7
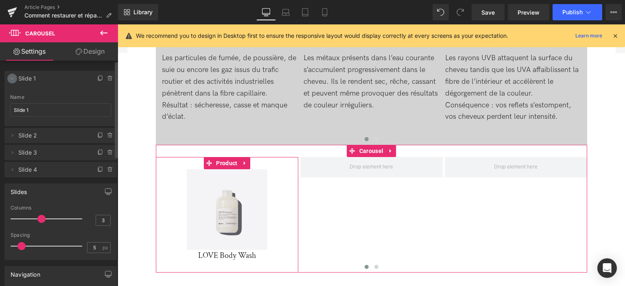
click at [11, 79] on icon at bounding box center [12, 78] width 7 height 7
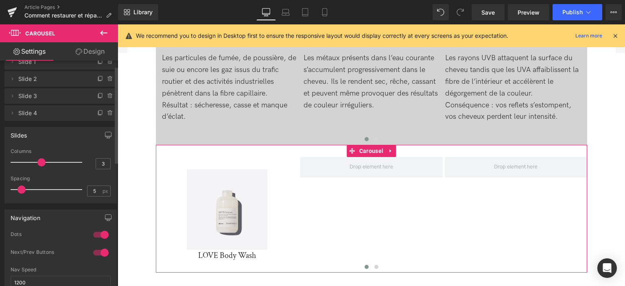
scroll to position [0, 0]
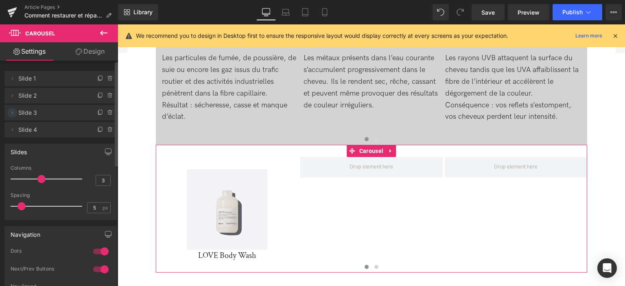
click at [15, 115] on icon at bounding box center [12, 112] width 7 height 7
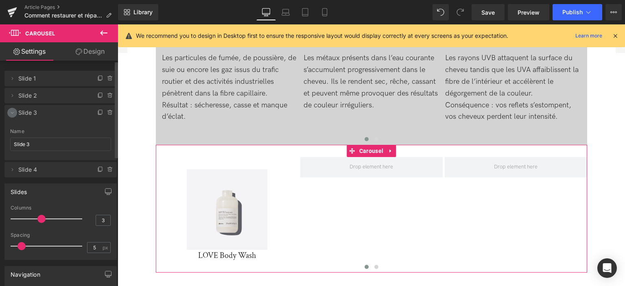
click at [15, 115] on icon at bounding box center [12, 112] width 7 height 7
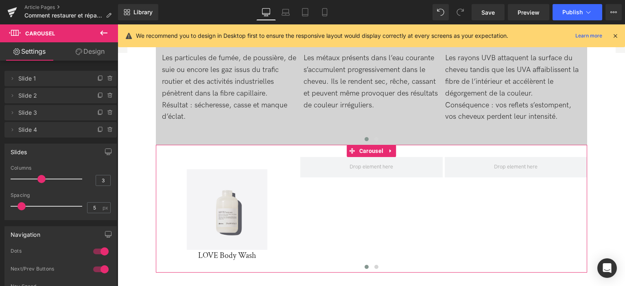
click at [89, 50] on link "Design" at bounding box center [90, 51] width 59 height 18
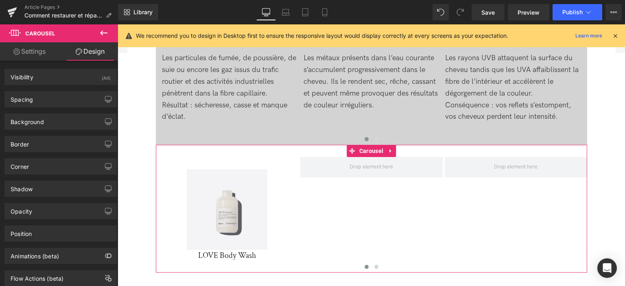
click at [42, 54] on link "Settings" at bounding box center [29, 51] width 59 height 18
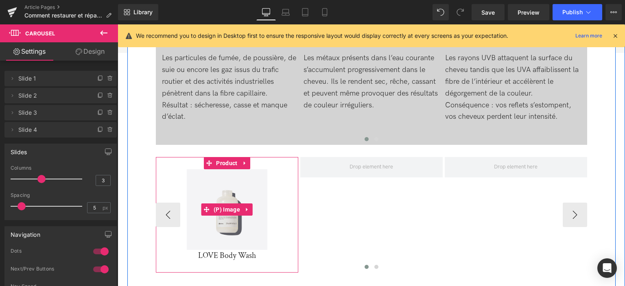
click at [219, 190] on img at bounding box center [227, 209] width 81 height 81
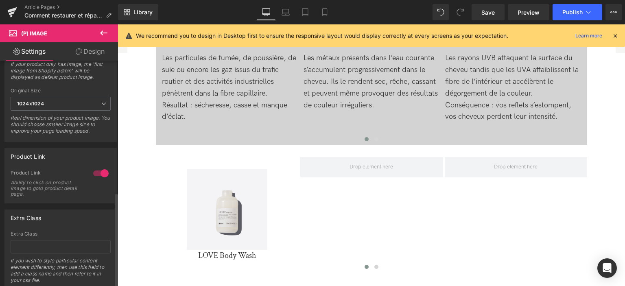
scroll to position [285, 0]
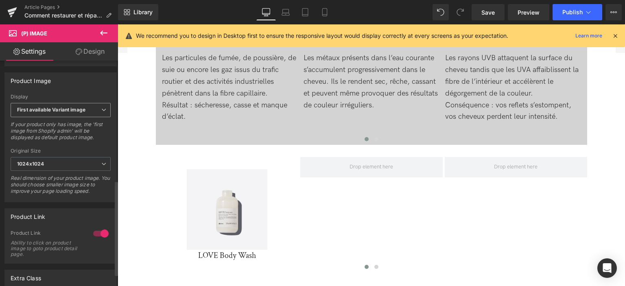
click at [80, 117] on span "First available Variant image" at bounding box center [61, 110] width 100 height 14
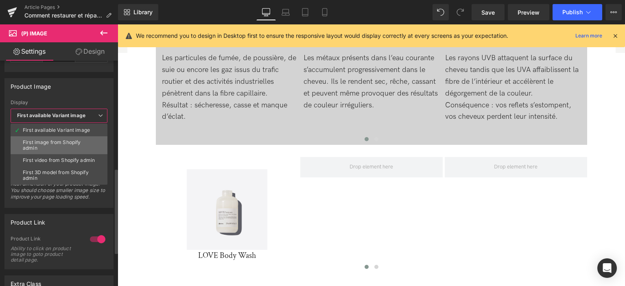
click at [74, 140] on div "First image from Shopify admin" at bounding box center [59, 145] width 72 height 11
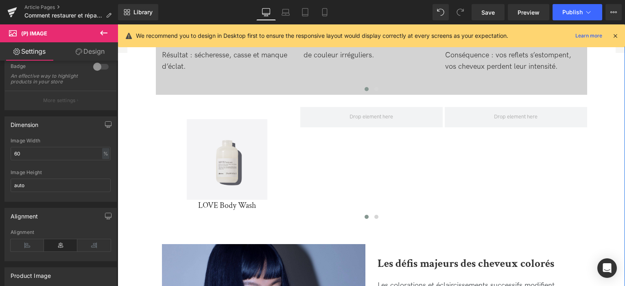
scroll to position [611, 0]
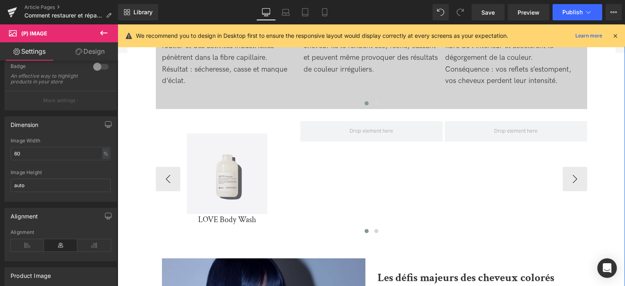
click at [296, 125] on div "Sale Off (P) Image LOVE Body Wash (P) Title Product" at bounding box center [227, 179] width 142 height 116
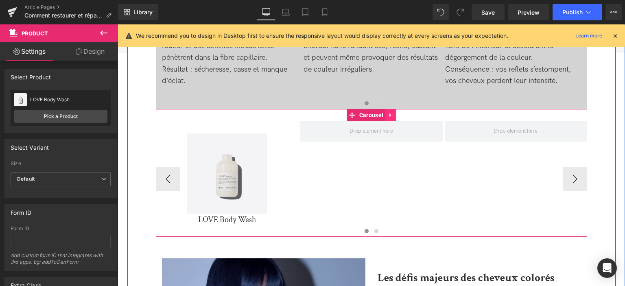
click at [390, 114] on icon at bounding box center [391, 115] width 6 height 6
click at [394, 116] on icon at bounding box center [396, 115] width 6 height 6
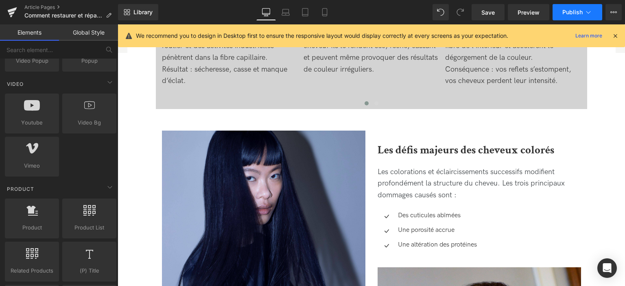
click at [575, 11] on span "Publish" at bounding box center [573, 12] width 20 height 7
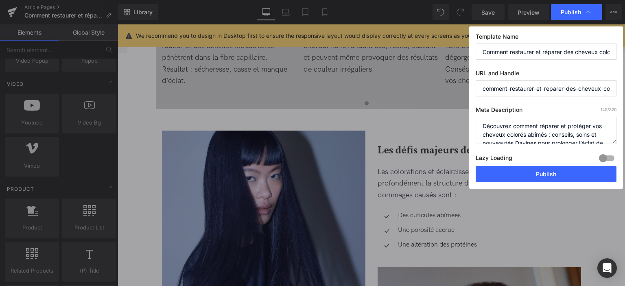
drag, startPoint x: 528, startPoint y: 166, endPoint x: 439, endPoint y: 35, distance: 157.7
click at [528, 166] on button "Publish" at bounding box center [546, 174] width 141 height 16
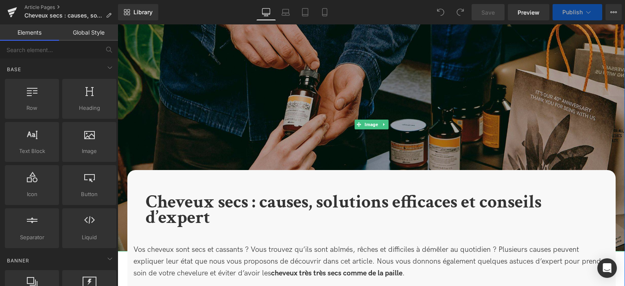
scroll to position [81, 0]
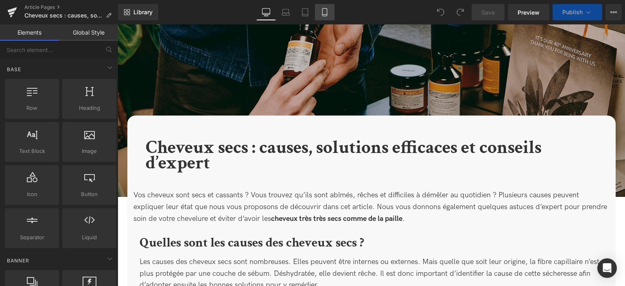
click at [329, 11] on link "Mobile" at bounding box center [325, 12] width 20 height 16
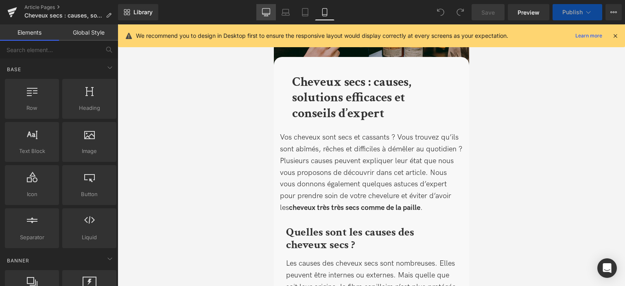
click at [264, 14] on icon at bounding box center [266, 12] width 8 height 8
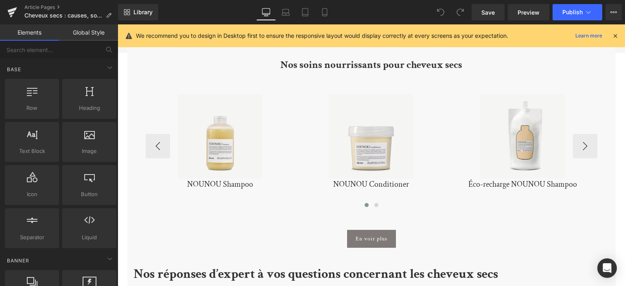
scroll to position [1909, 0]
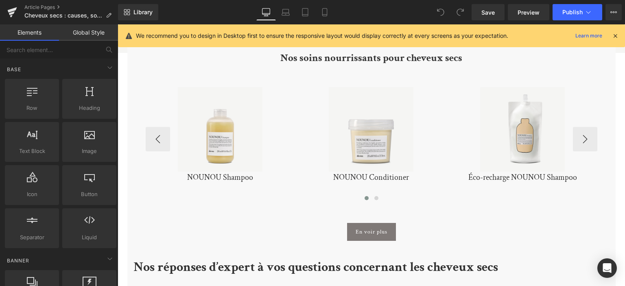
click at [289, 114] on link "Sale Off" at bounding box center [220, 129] width 141 height 85
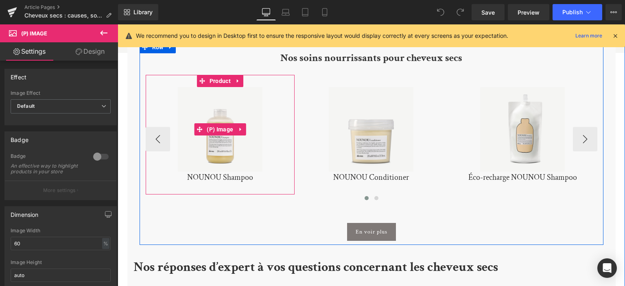
click at [247, 95] on img at bounding box center [220, 129] width 85 height 85
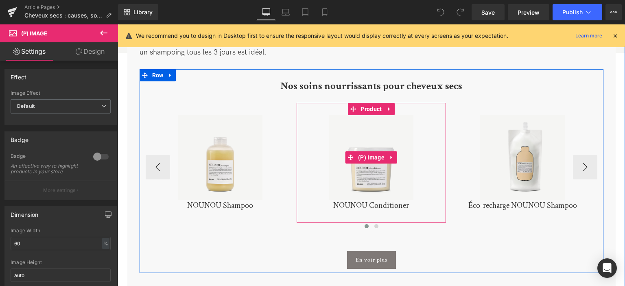
scroll to position [1868, 0]
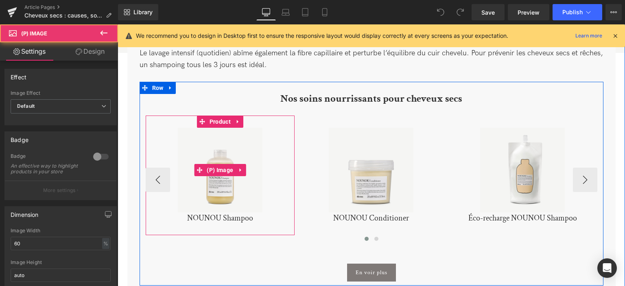
click at [250, 128] on img at bounding box center [220, 170] width 85 height 85
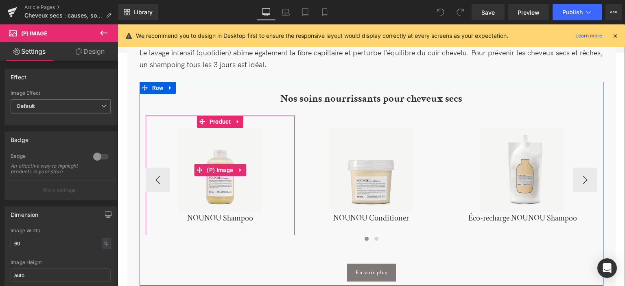
click at [228, 130] on img at bounding box center [220, 170] width 85 height 85
click at [269, 131] on link "Sale Off" at bounding box center [220, 170] width 141 height 85
click at [243, 164] on link at bounding box center [240, 170] width 11 height 12
click at [250, 135] on img at bounding box center [220, 170] width 85 height 85
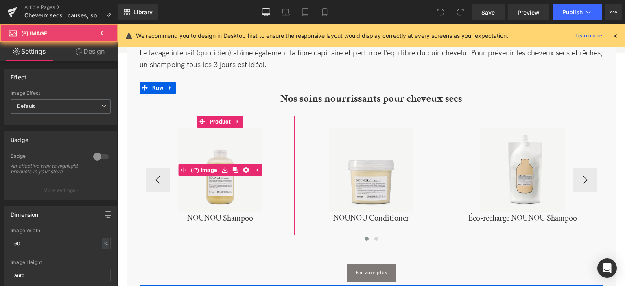
click at [233, 193] on img at bounding box center [220, 170] width 85 height 85
click at [218, 177] on img at bounding box center [220, 170] width 85 height 85
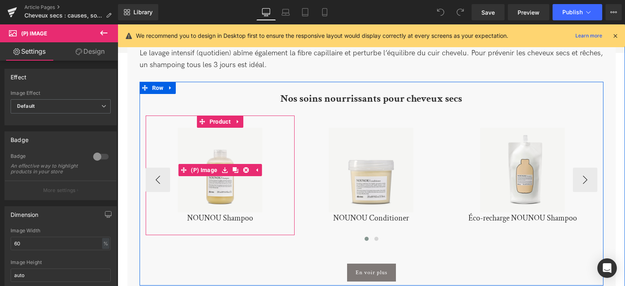
click at [194, 128] on img at bounding box center [220, 170] width 85 height 85
click at [190, 128] on img at bounding box center [220, 170] width 85 height 85
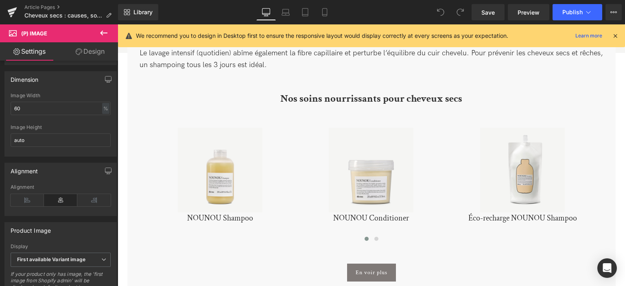
scroll to position [131, 0]
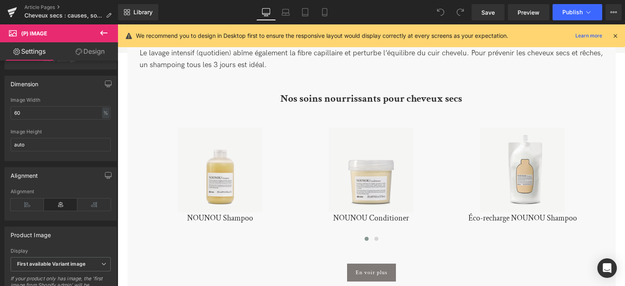
click at [94, 48] on link "Design" at bounding box center [90, 51] width 59 height 18
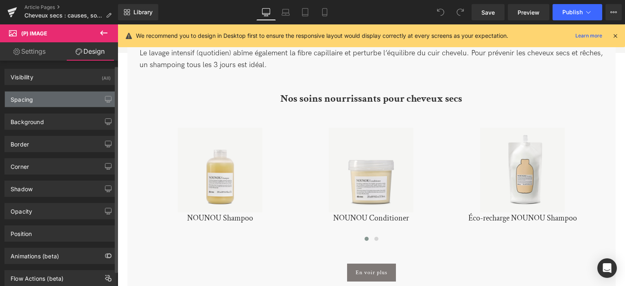
scroll to position [21, 0]
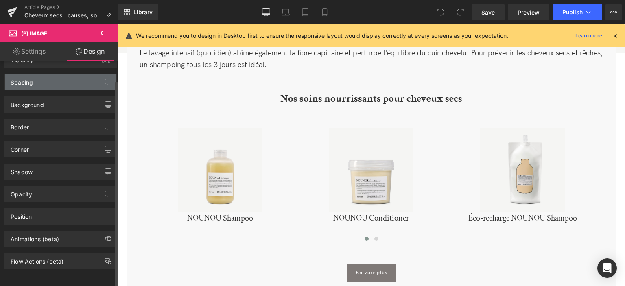
click at [83, 78] on div "Spacing" at bounding box center [61, 81] width 112 height 15
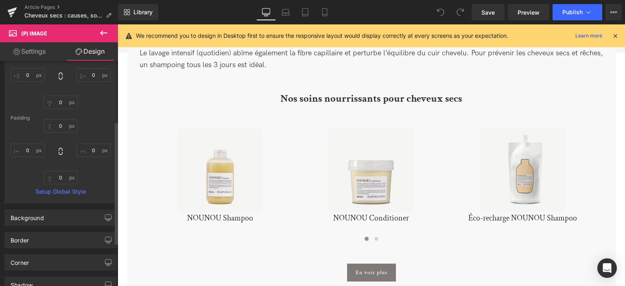
scroll to position [190, 0]
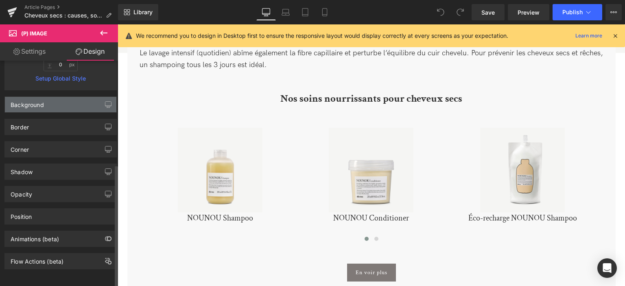
click at [71, 103] on div "Background" at bounding box center [61, 104] width 112 height 15
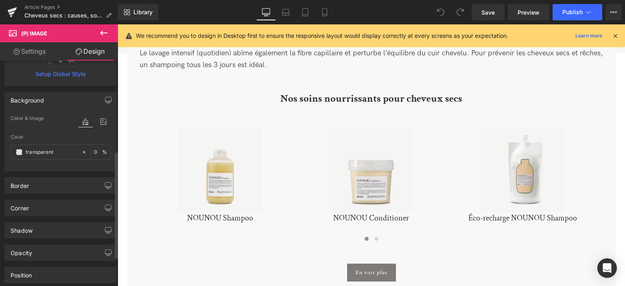
scroll to position [253, 0]
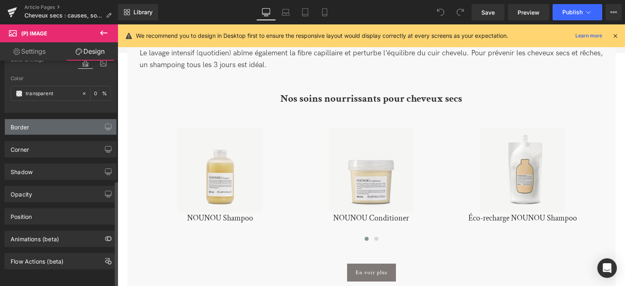
click at [70, 125] on div "Border" at bounding box center [61, 126] width 112 height 15
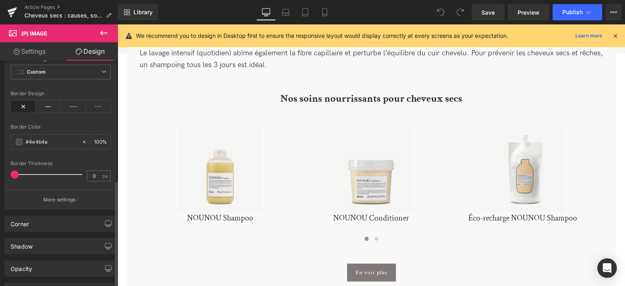
scroll to position [413, 0]
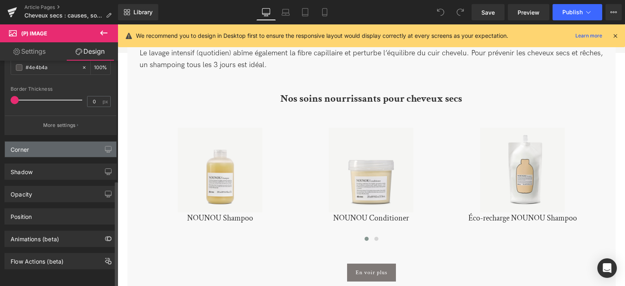
click at [65, 148] on div "Corner" at bounding box center [61, 149] width 112 height 15
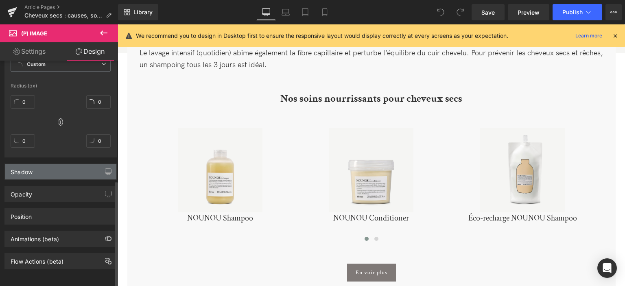
click at [64, 165] on div "Shadow" at bounding box center [61, 171] width 112 height 15
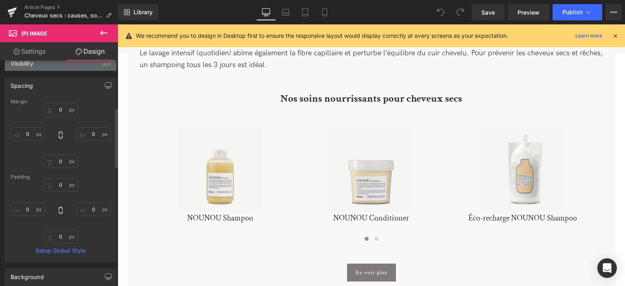
scroll to position [0, 0]
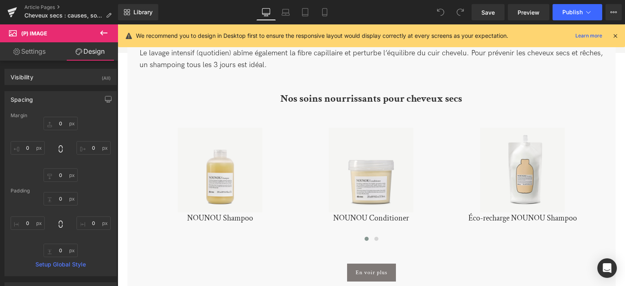
click at [106, 31] on icon at bounding box center [104, 33] width 10 height 10
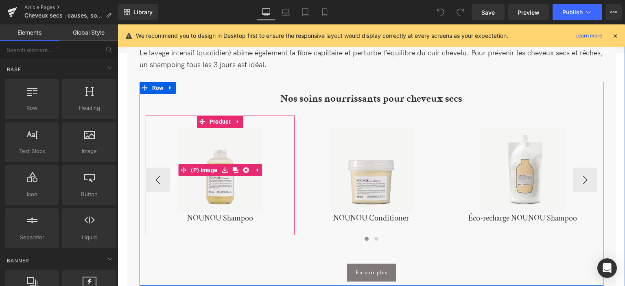
click at [216, 140] on img at bounding box center [220, 170] width 85 height 85
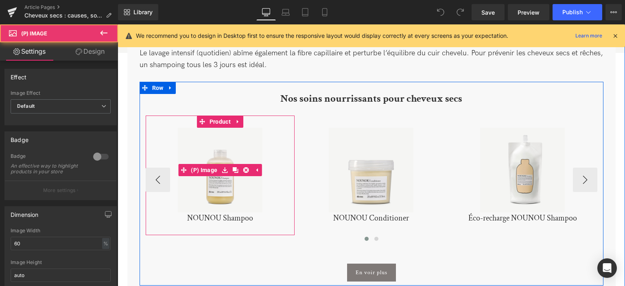
click at [245, 171] on img at bounding box center [220, 170] width 85 height 85
click at [238, 174] on img at bounding box center [220, 170] width 85 height 85
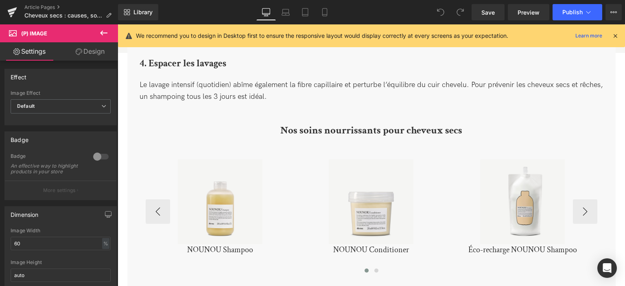
scroll to position [1828, 0]
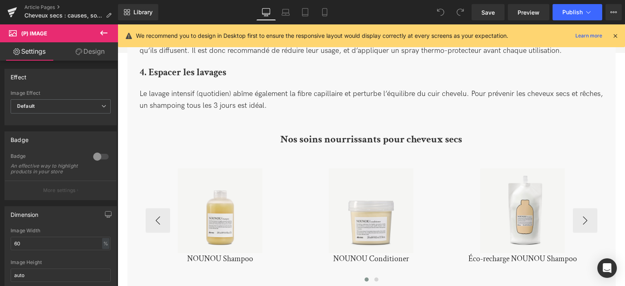
click at [231, 182] on img at bounding box center [220, 211] width 85 height 85
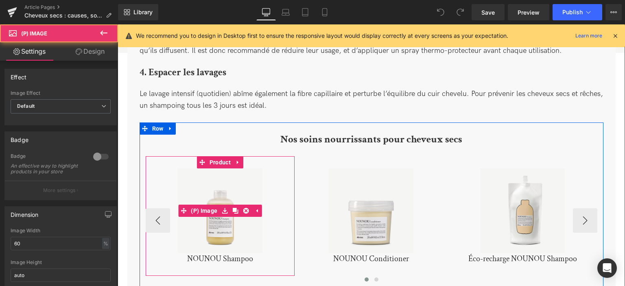
click at [211, 219] on img at bounding box center [220, 211] width 85 height 85
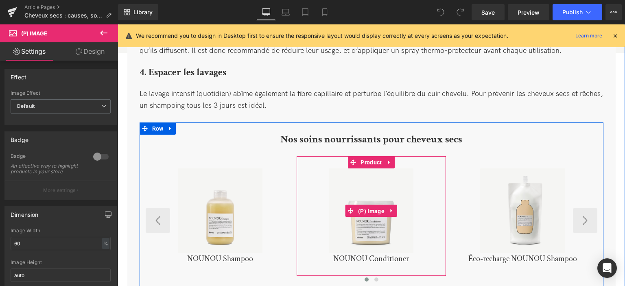
click at [384, 205] on span "(P) Image" at bounding box center [371, 211] width 31 height 12
click at [365, 216] on img at bounding box center [371, 211] width 85 height 85
